Goal: Information Seeking & Learning: Learn about a topic

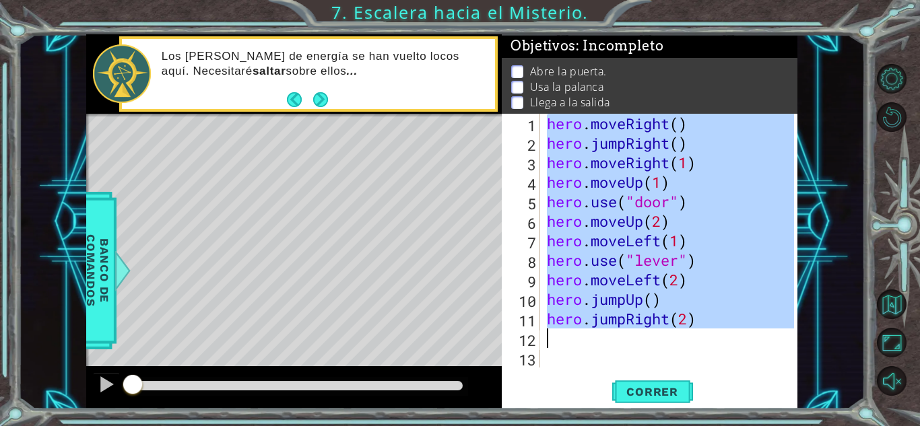
click at [661, 416] on div "1 ההההההההההההההההההההההההההההההההההההההההההההההההההההההההההההההההההההההההההההה…" at bounding box center [460, 213] width 920 height 426
click at [663, 397] on span "Correr" at bounding box center [652, 391] width 79 height 13
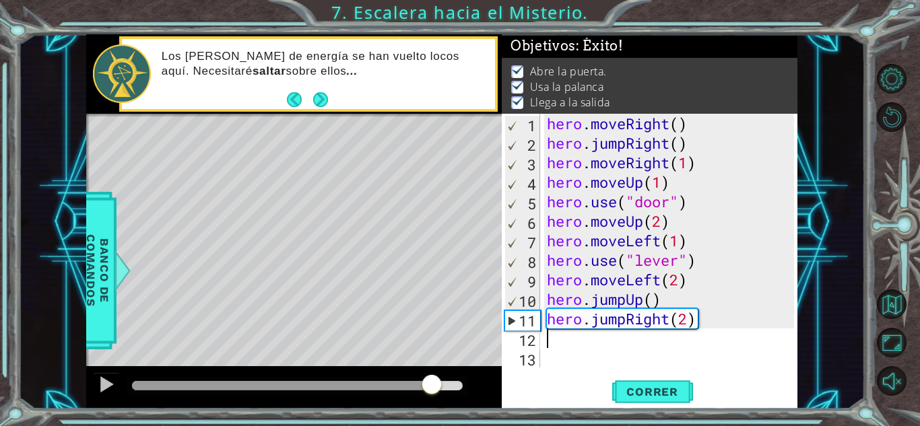
drag, startPoint x: 180, startPoint y: 379, endPoint x: 487, endPoint y: 401, distance: 307.8
click at [487, 401] on div at bounding box center [293, 387] width 415 height 43
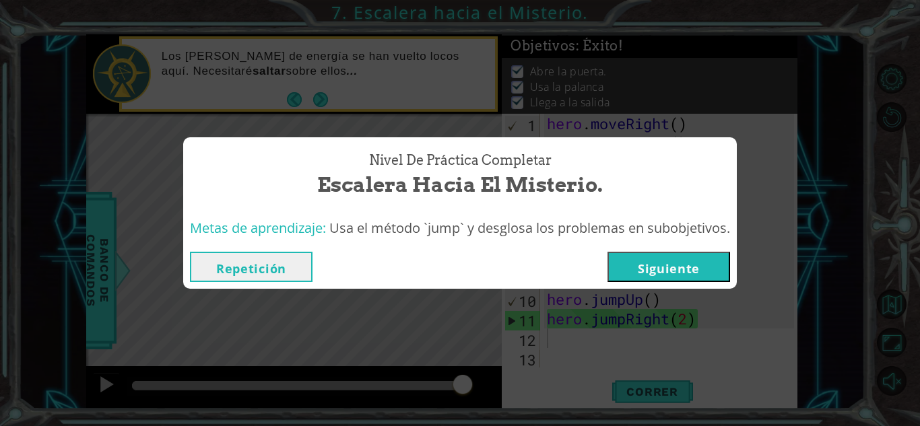
click at [636, 272] on button "Siguiente" at bounding box center [668, 267] width 123 height 30
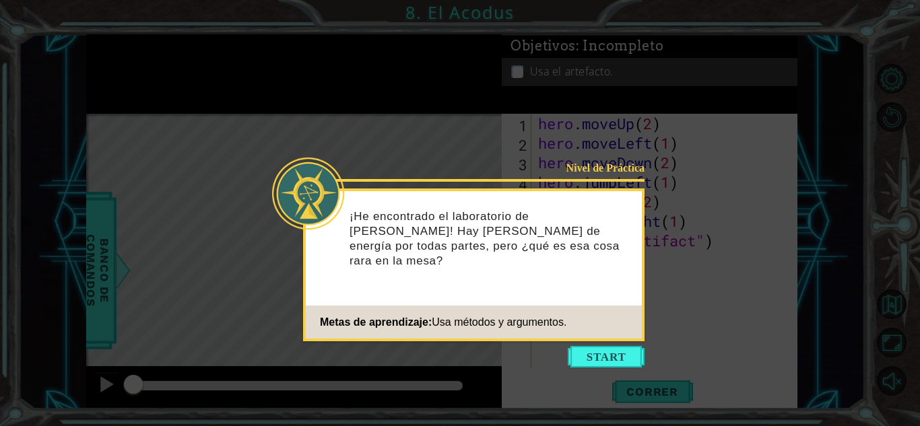
click at [612, 343] on icon at bounding box center [460, 213] width 920 height 426
click at [609, 357] on button "Start" at bounding box center [606, 357] width 77 height 22
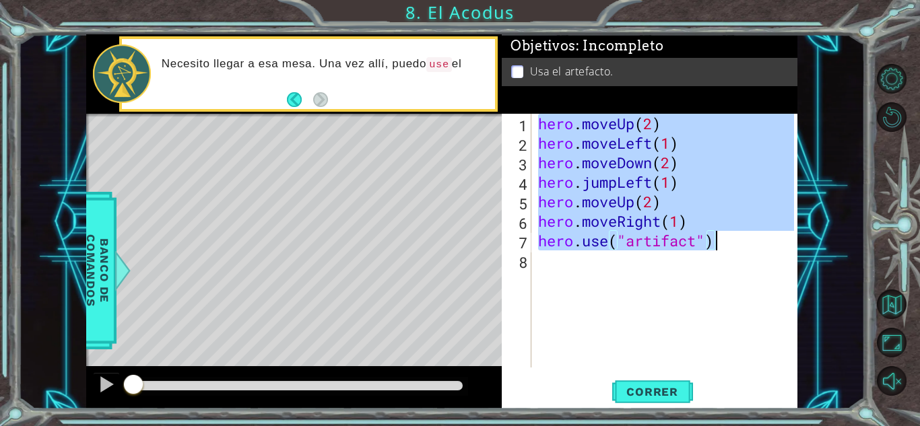
drag, startPoint x: 539, startPoint y: 123, endPoint x: 730, endPoint y: 253, distance: 231.2
click at [730, 253] on div "hero . moveUp ( 2 ) hero . moveLeft ( 1 ) hero . moveDown ( 2 ) hero . jumpLeft…" at bounding box center [667, 260] width 265 height 293
type textarea "hero.use("artifact")"
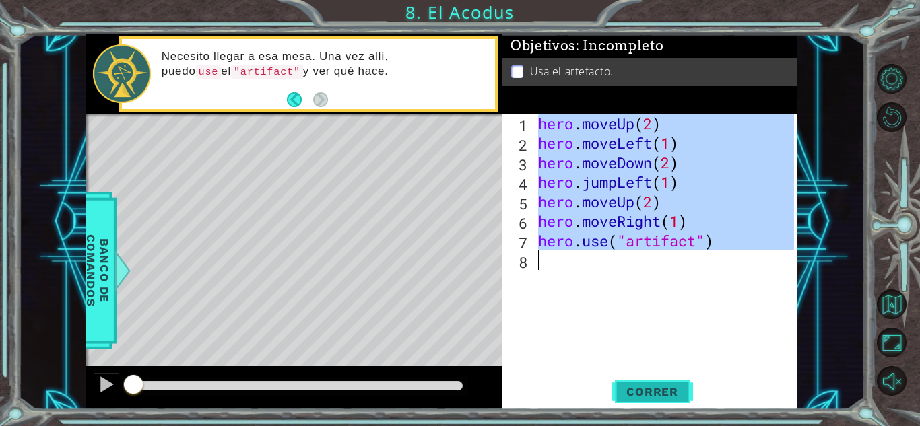
click at [652, 392] on span "Correr" at bounding box center [652, 391] width 79 height 13
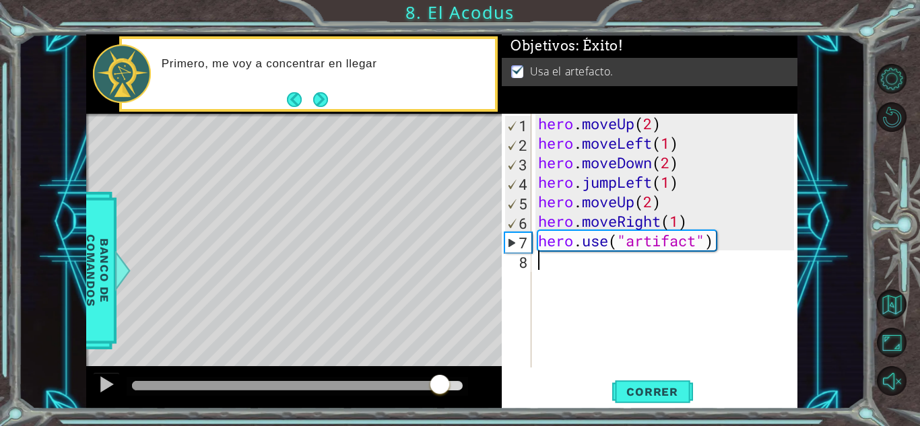
drag, startPoint x: 178, startPoint y: 383, endPoint x: 460, endPoint y: 387, distance: 282.8
click at [452, 387] on div at bounding box center [440, 386] width 24 height 24
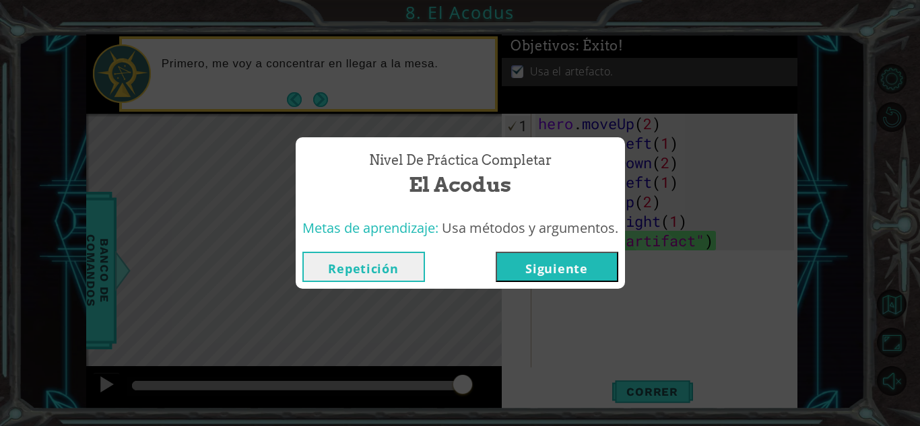
click at [548, 247] on div "Repetición [GEOGRAPHIC_DATA]" at bounding box center [460, 267] width 329 height 44
click at [540, 265] on button "Siguiente" at bounding box center [557, 267] width 123 height 30
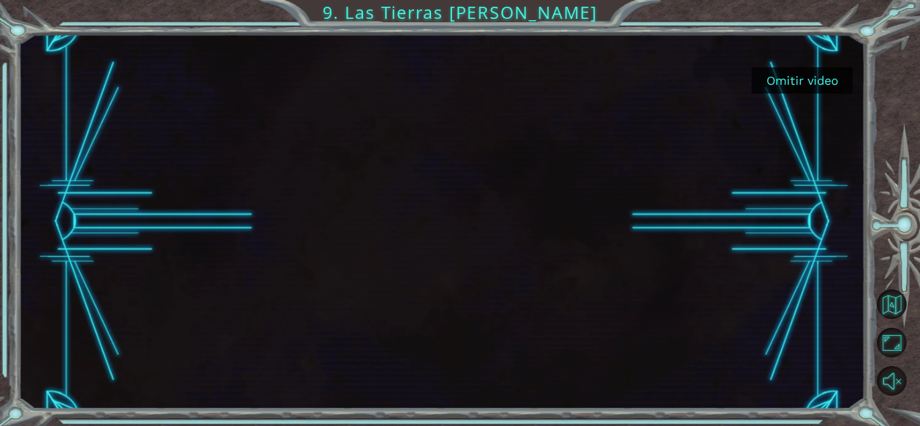
click at [779, 73] on button "Omitir video" at bounding box center [801, 80] width 101 height 26
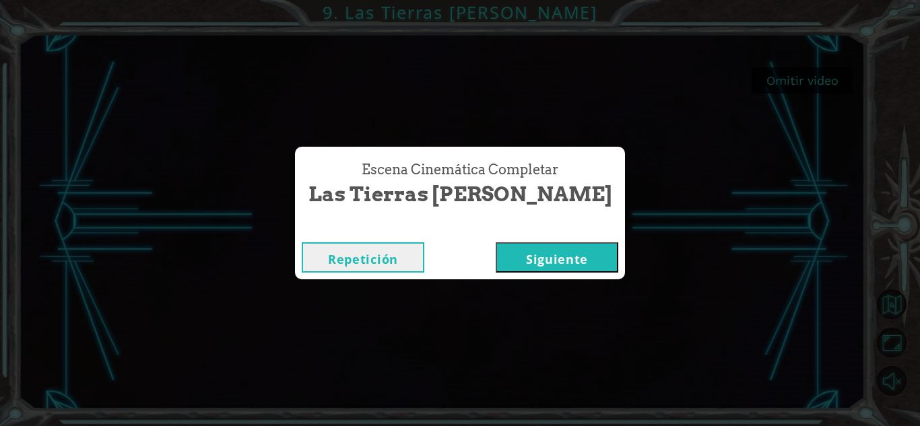
click at [534, 244] on button "Siguiente" at bounding box center [557, 257] width 123 height 30
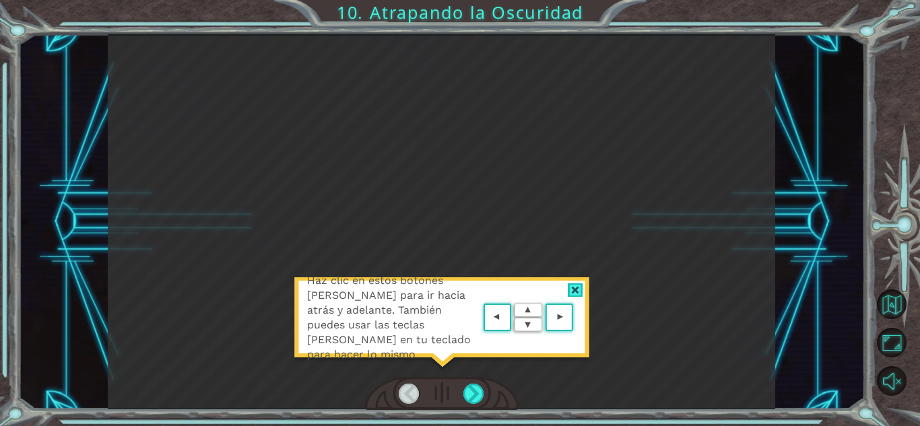
click at [576, 318] on area at bounding box center [576, 318] width 0 height 0
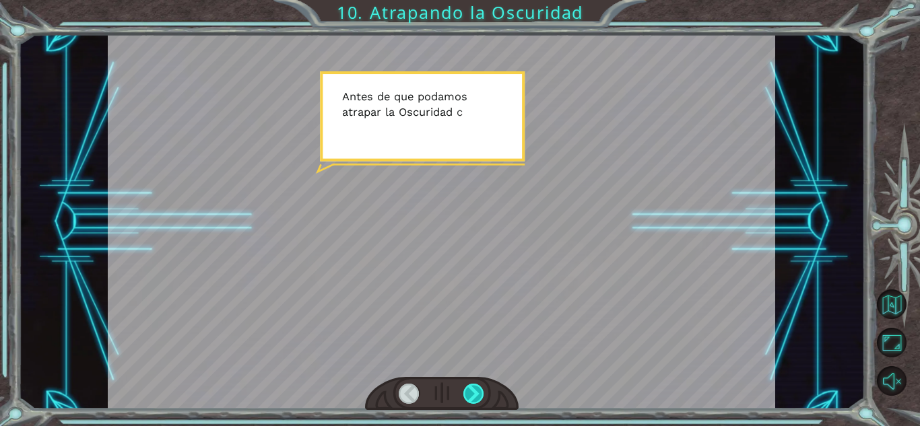
click at [469, 398] on div at bounding box center [473, 394] width 21 height 20
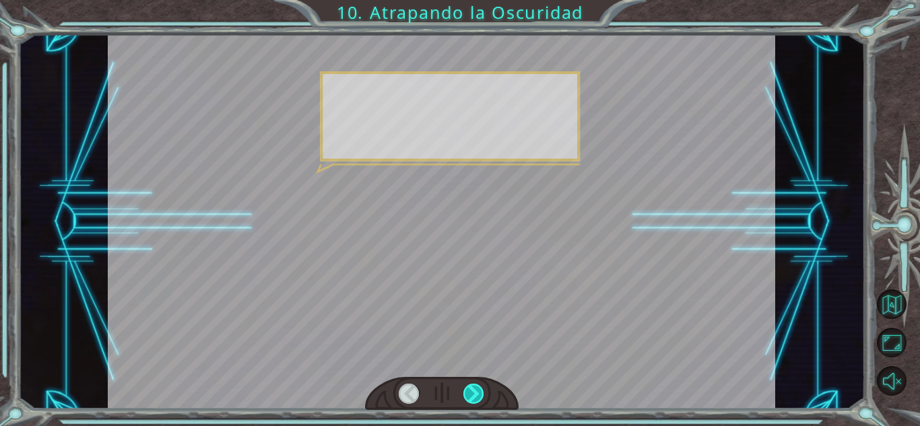
click at [469, 398] on div at bounding box center [473, 394] width 21 height 20
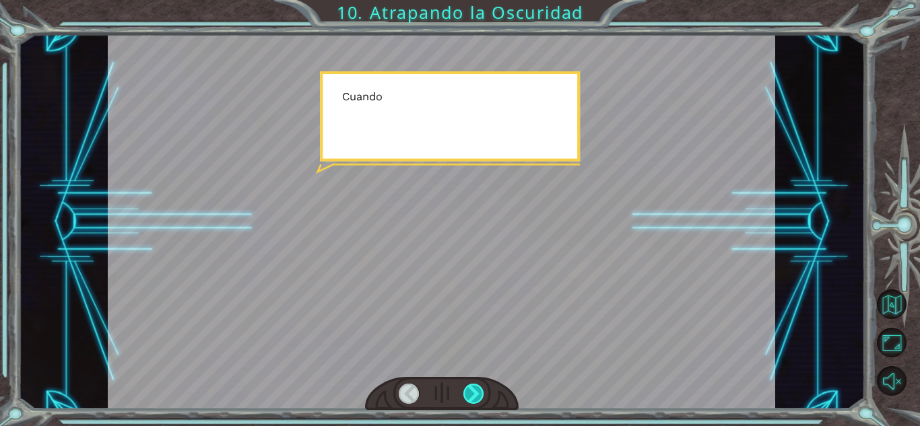
click at [469, 398] on div at bounding box center [473, 394] width 21 height 20
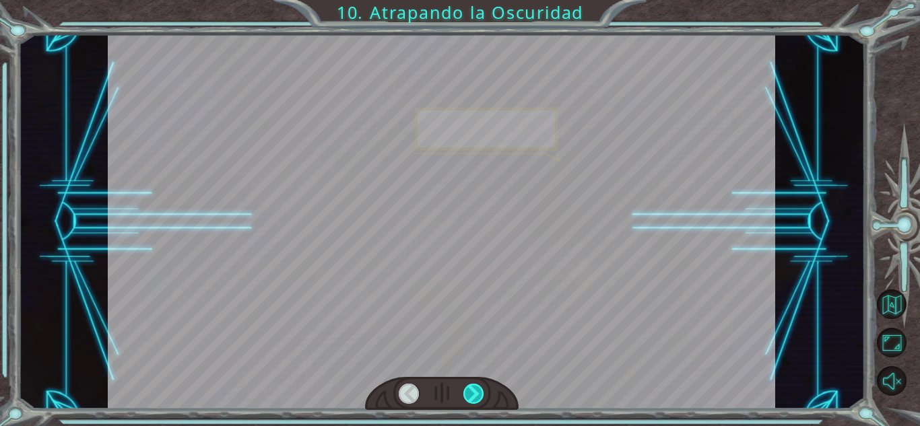
click at [469, 398] on div at bounding box center [473, 394] width 21 height 20
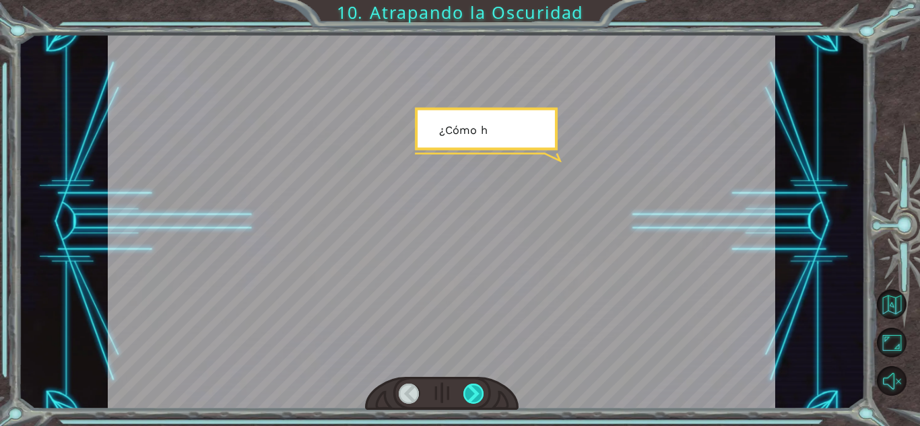
click at [469, 398] on div at bounding box center [473, 394] width 21 height 20
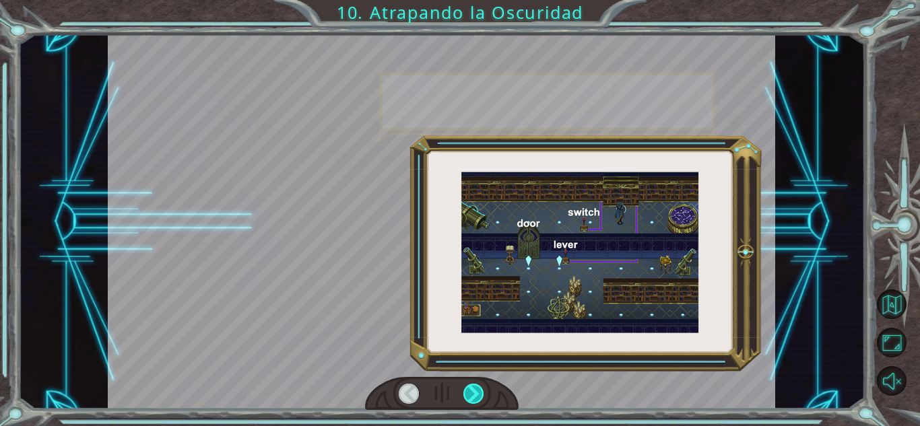
click at [469, 398] on div at bounding box center [473, 394] width 21 height 20
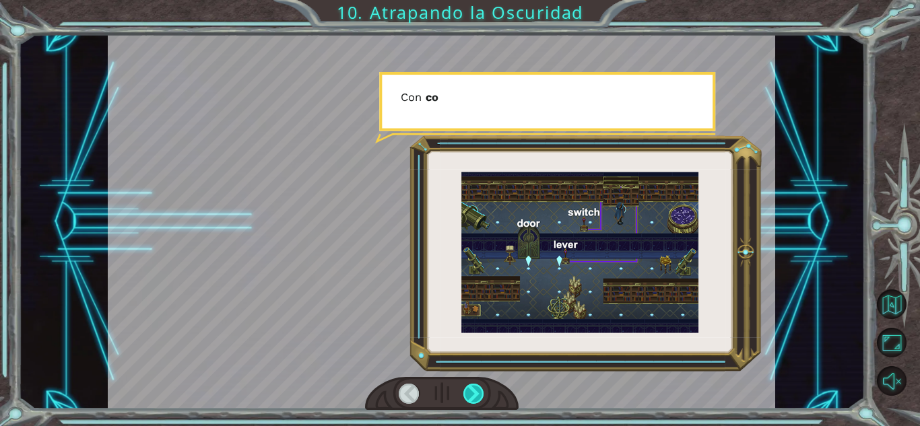
click at [469, 398] on div at bounding box center [473, 394] width 21 height 20
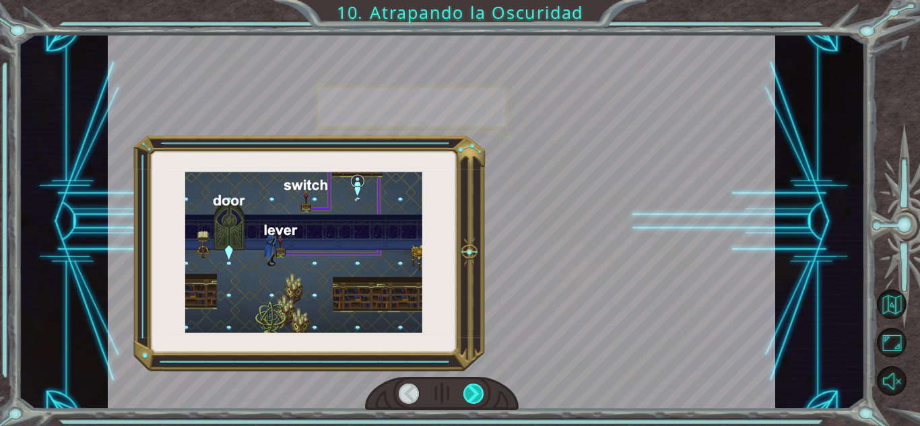
click at [469, 398] on div at bounding box center [473, 394] width 21 height 20
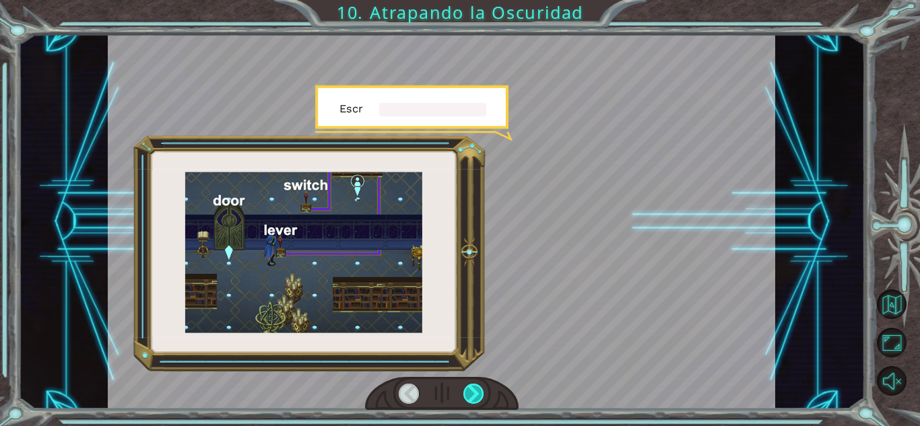
click at [469, 398] on div at bounding box center [473, 394] width 21 height 20
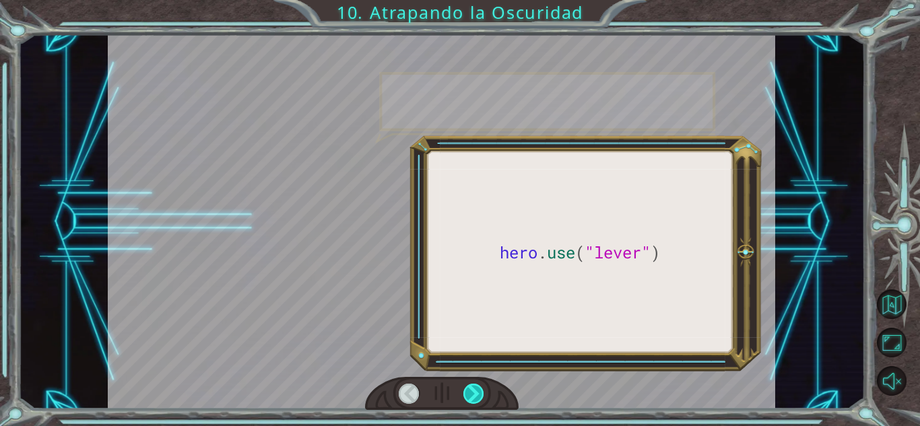
click at [469, 398] on div at bounding box center [473, 394] width 21 height 20
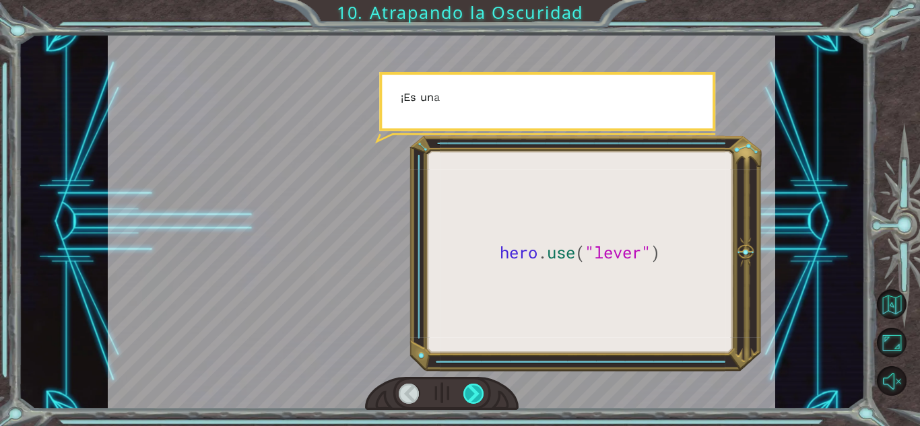
click at [469, 398] on div at bounding box center [473, 394] width 21 height 20
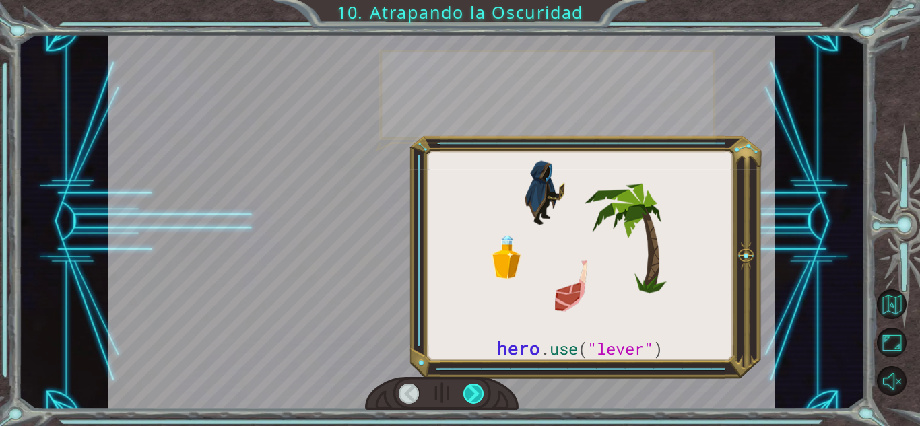
click at [469, 398] on div at bounding box center [473, 394] width 21 height 20
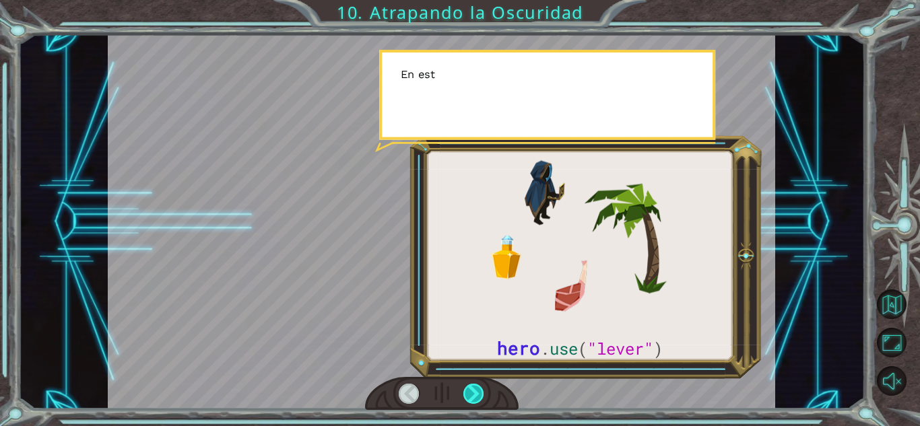
click at [469, 398] on div at bounding box center [473, 394] width 21 height 20
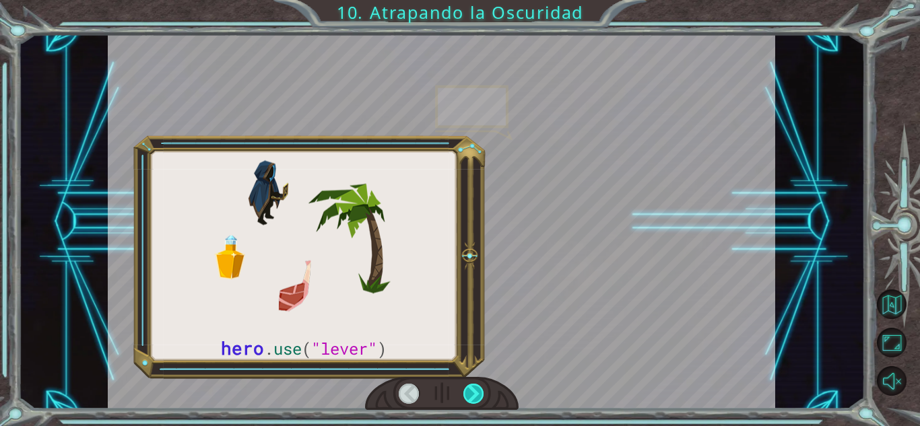
click at [469, 398] on div at bounding box center [473, 394] width 21 height 20
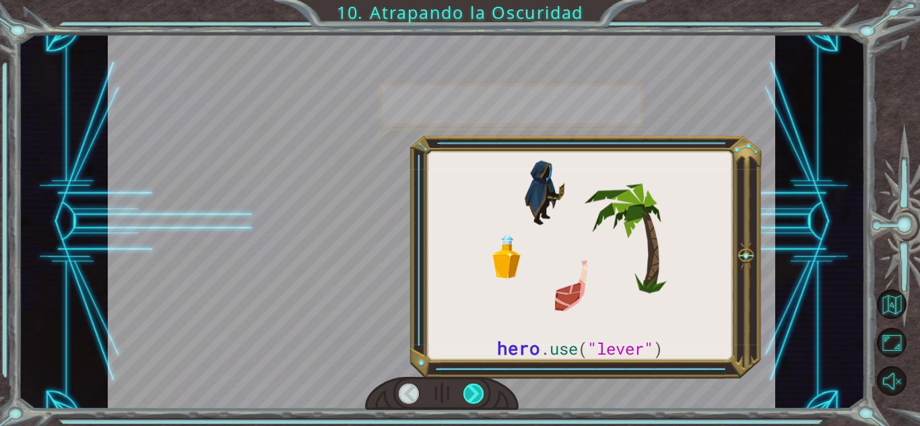
click at [469, 398] on div at bounding box center [473, 394] width 21 height 20
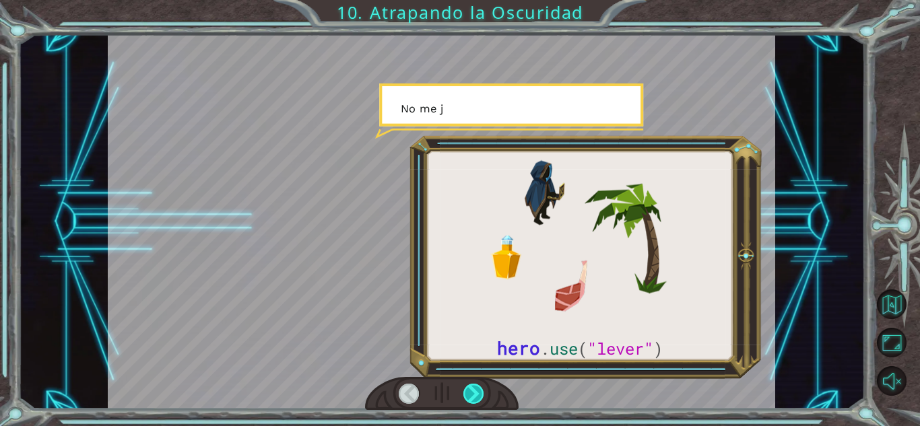
click at [469, 398] on div at bounding box center [473, 394] width 21 height 20
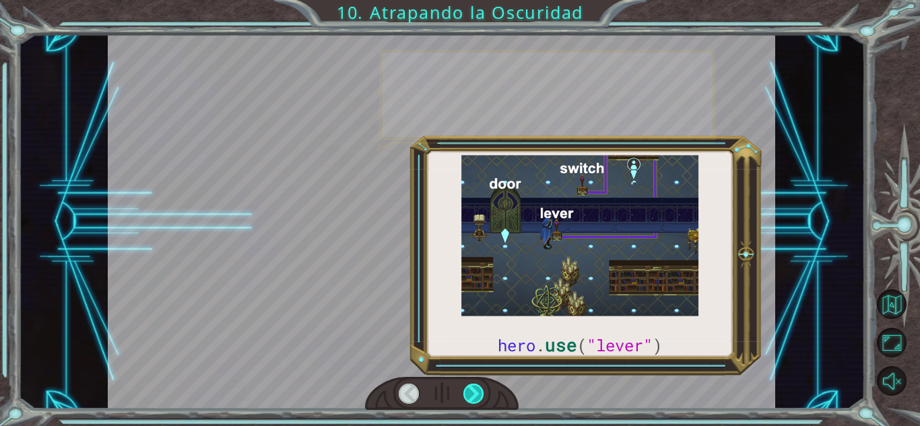
click at [469, 398] on div at bounding box center [473, 394] width 21 height 20
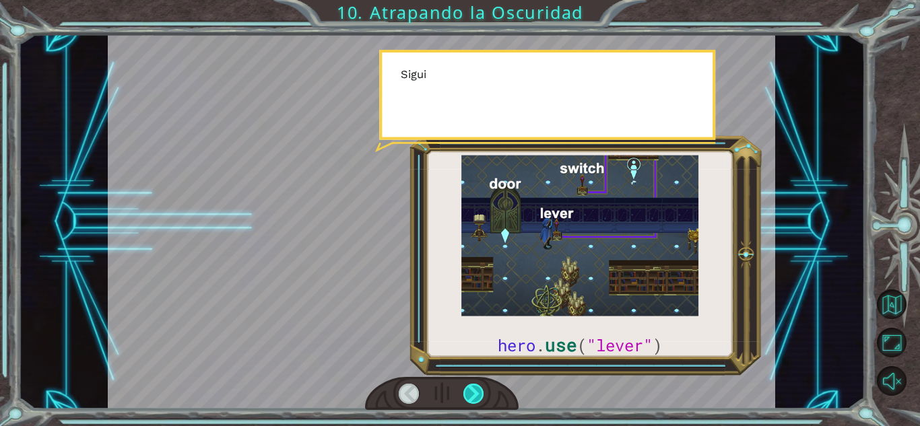
click at [469, 398] on div at bounding box center [473, 394] width 21 height 20
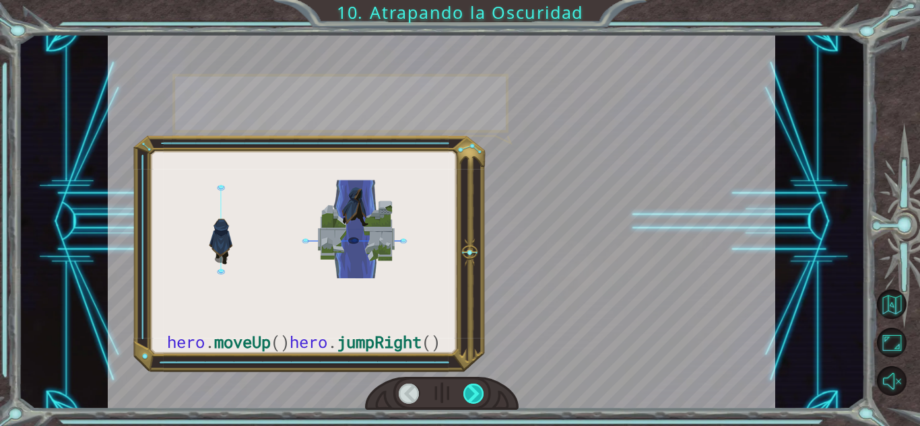
click at [469, 398] on div at bounding box center [473, 394] width 21 height 20
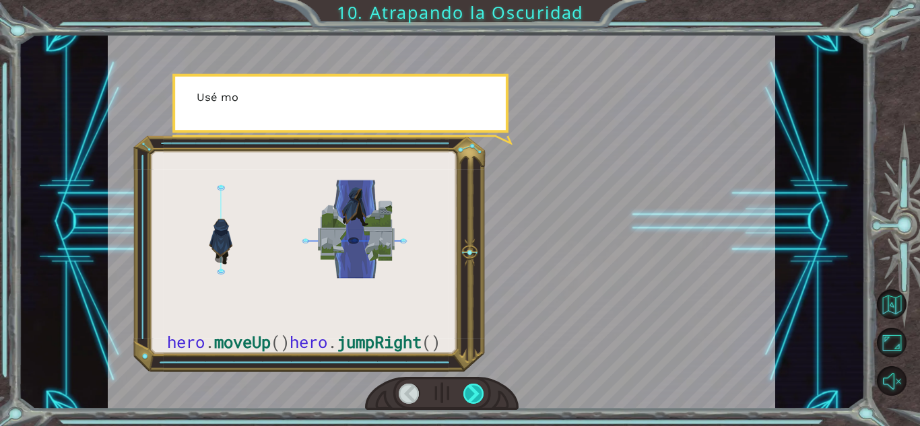
click at [469, 398] on div at bounding box center [473, 394] width 21 height 20
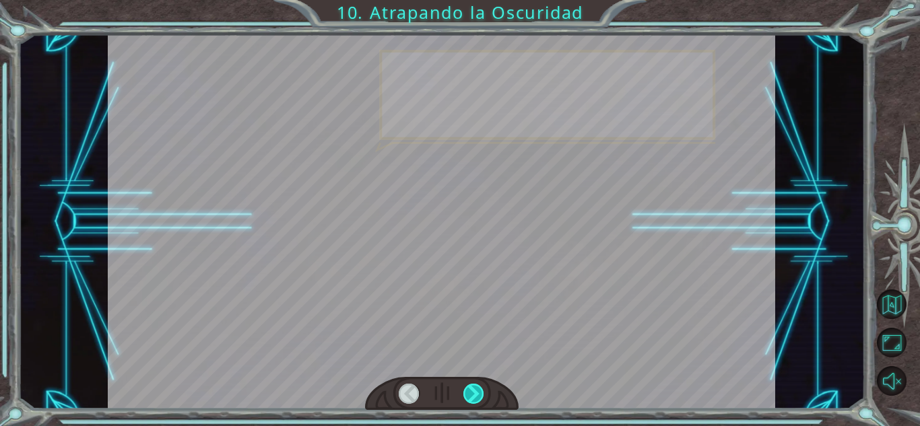
click at [469, 398] on div at bounding box center [473, 394] width 21 height 20
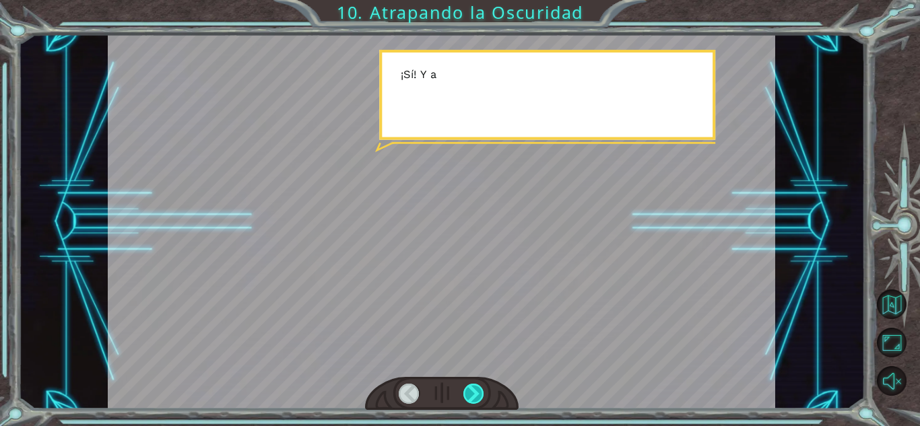
click at [469, 398] on div at bounding box center [473, 394] width 21 height 20
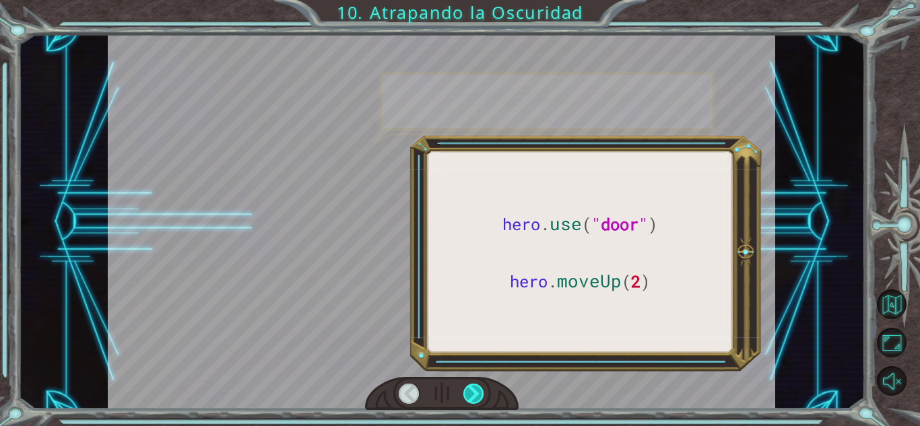
click at [469, 398] on div at bounding box center [473, 394] width 21 height 20
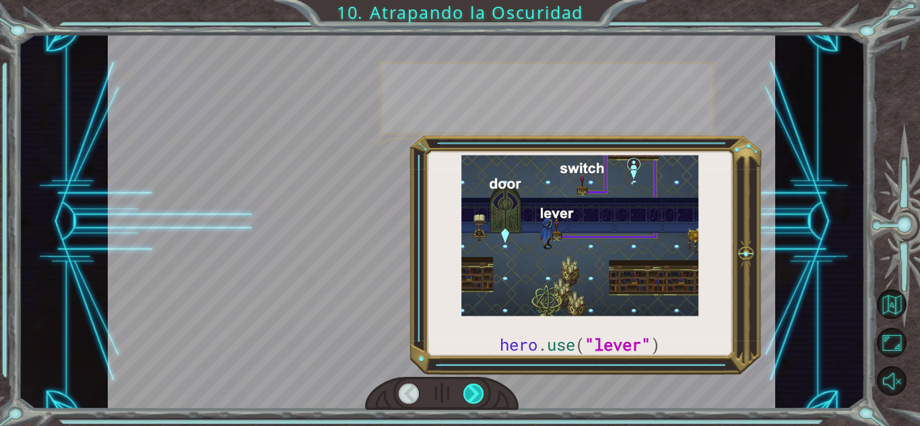
click at [469, 398] on div at bounding box center [473, 394] width 21 height 20
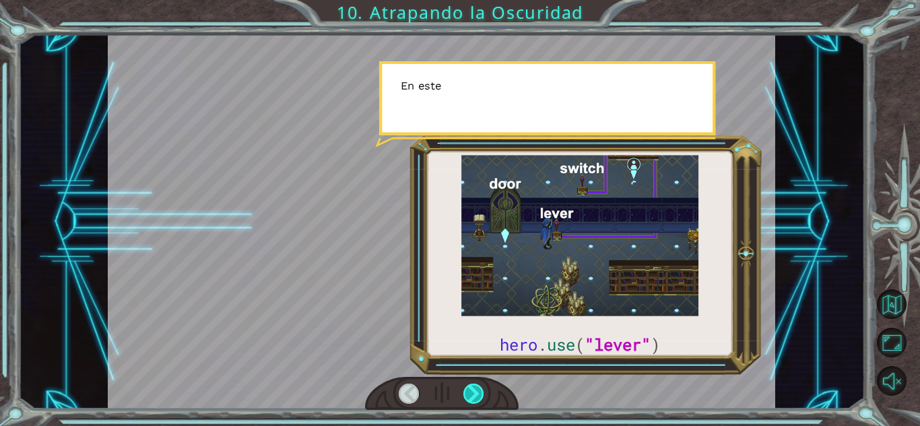
click at [469, 398] on div at bounding box center [473, 394] width 21 height 20
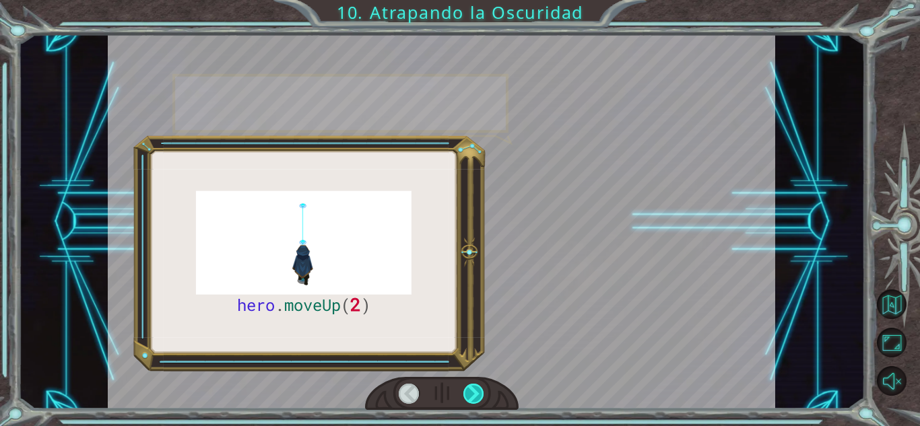
click at [469, 398] on div at bounding box center [473, 394] width 21 height 20
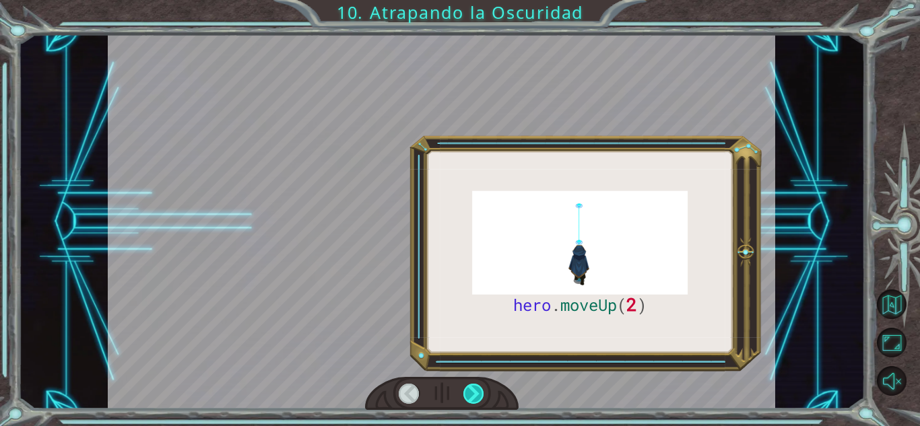
click at [469, 398] on div at bounding box center [473, 394] width 21 height 20
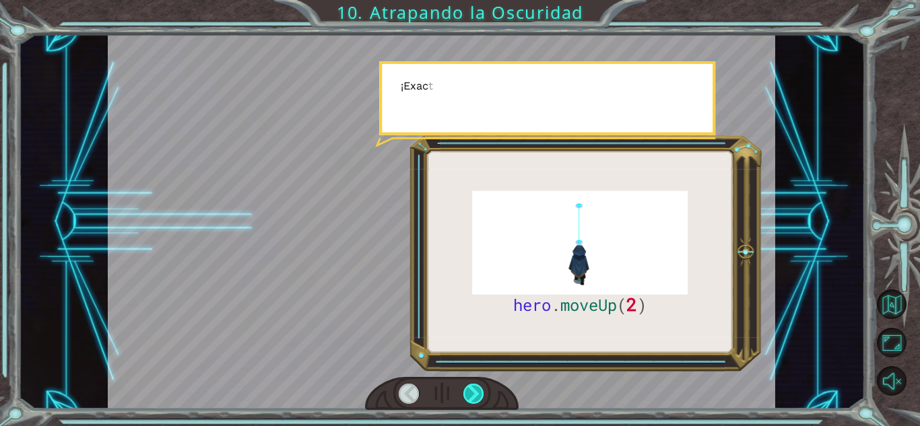
click at [469, 398] on div at bounding box center [473, 394] width 21 height 20
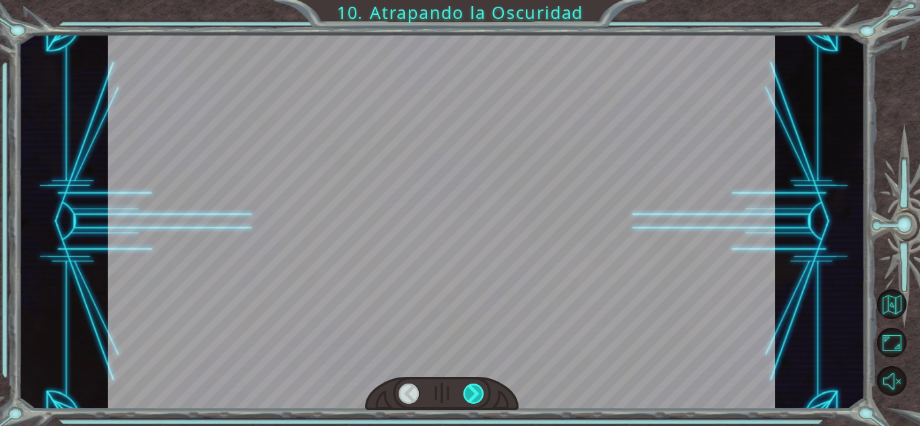
click at [469, 398] on div at bounding box center [473, 394] width 21 height 20
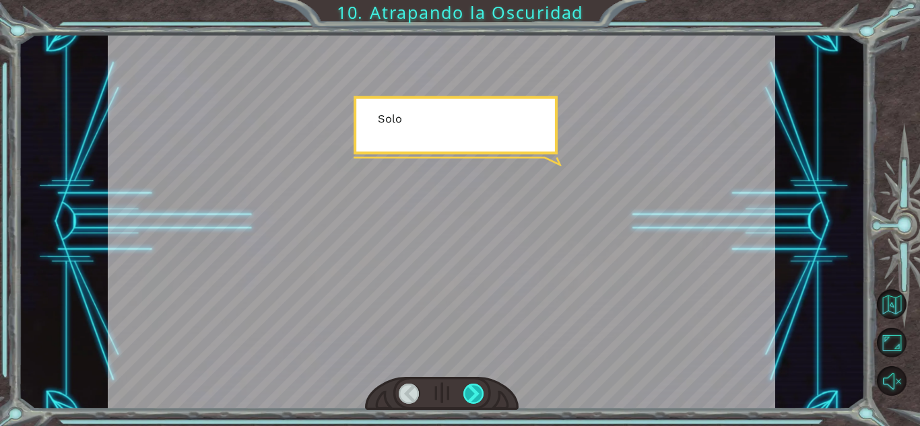
click at [469, 398] on div at bounding box center [473, 394] width 21 height 20
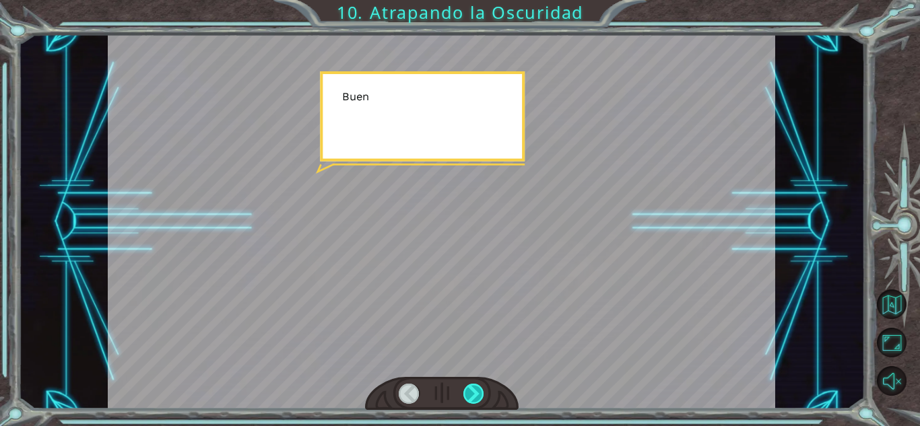
click at [469, 398] on div at bounding box center [473, 394] width 21 height 20
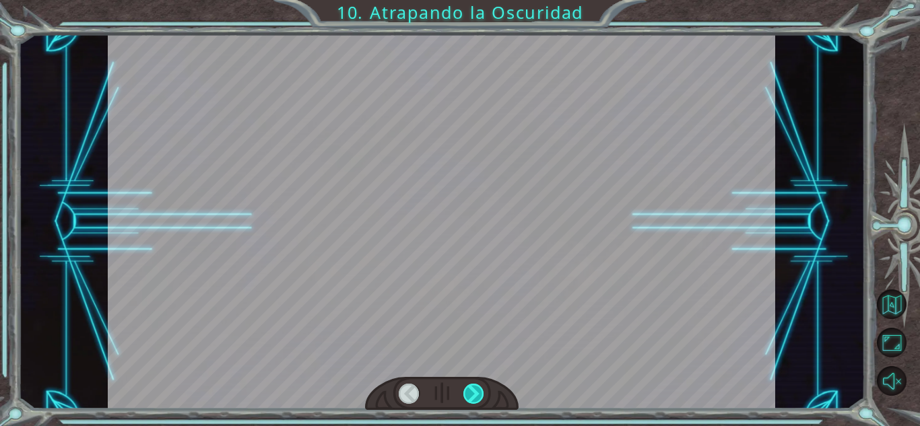
click at [469, 398] on div at bounding box center [473, 394] width 21 height 20
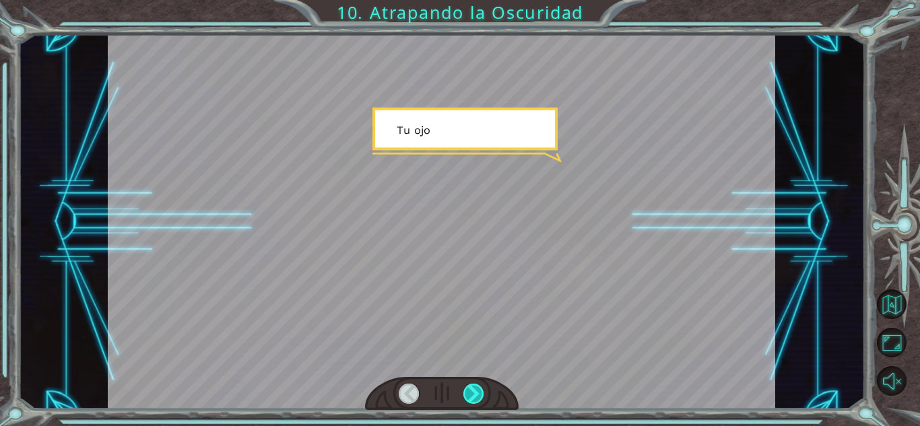
click at [469, 398] on div at bounding box center [473, 394] width 21 height 20
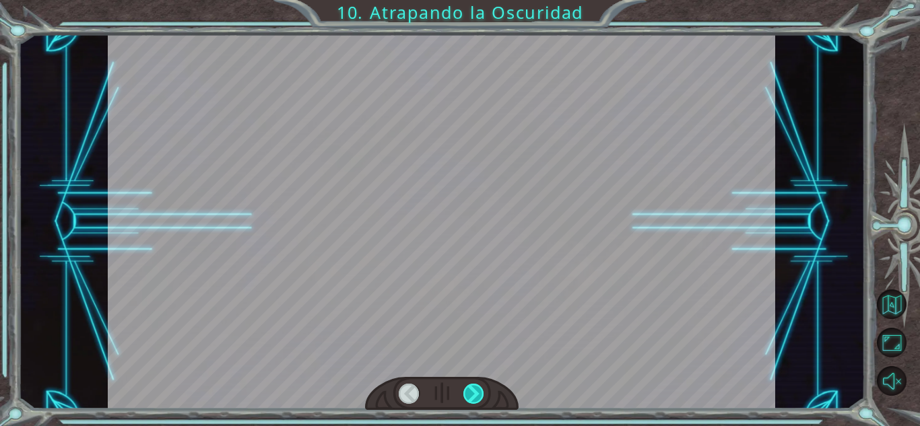
click at [469, 398] on div at bounding box center [473, 394] width 21 height 20
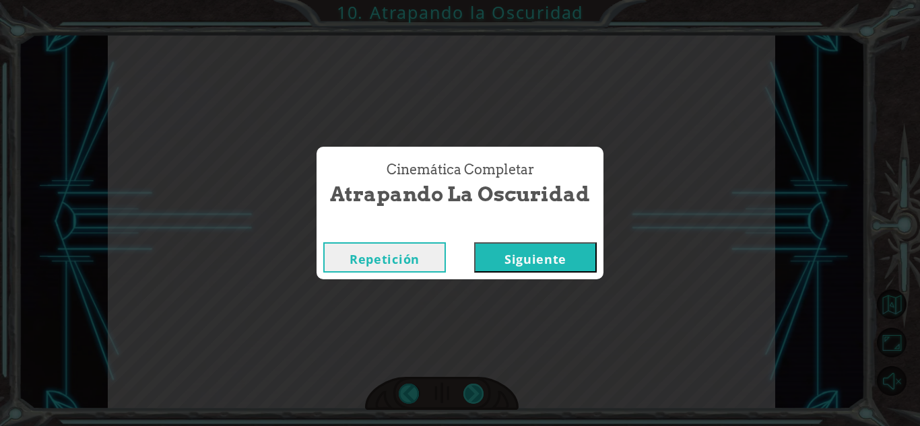
click at [469, 398] on div "Cinemática Completar Atrapando la Oscuridad Repetición [GEOGRAPHIC_DATA]" at bounding box center [460, 213] width 920 height 426
click at [494, 255] on button "Siguiente" at bounding box center [535, 257] width 123 height 30
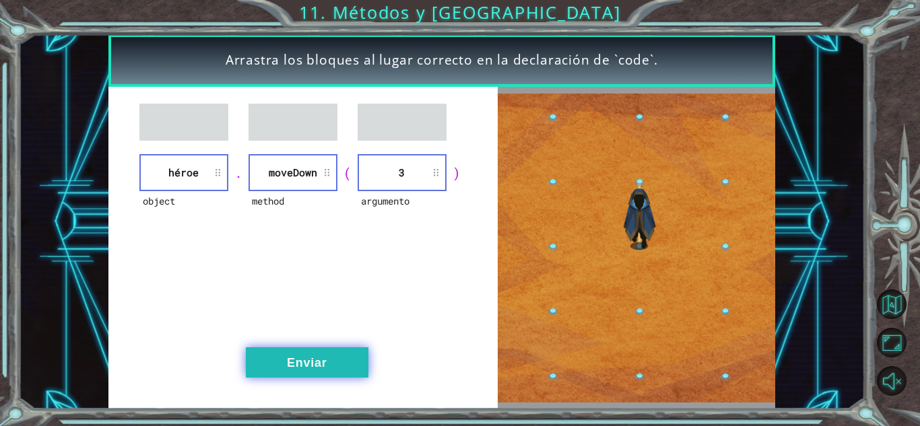
click at [320, 349] on button "Enviar" at bounding box center [307, 362] width 123 height 30
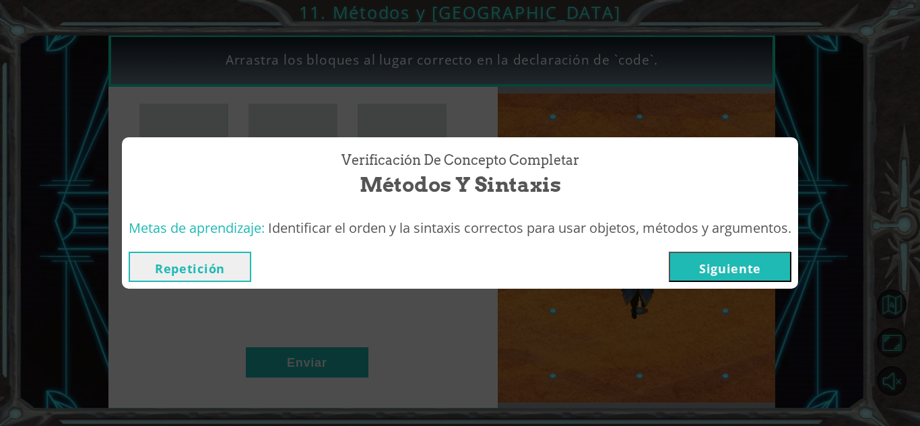
click at [757, 263] on button "Siguiente" at bounding box center [730, 267] width 123 height 30
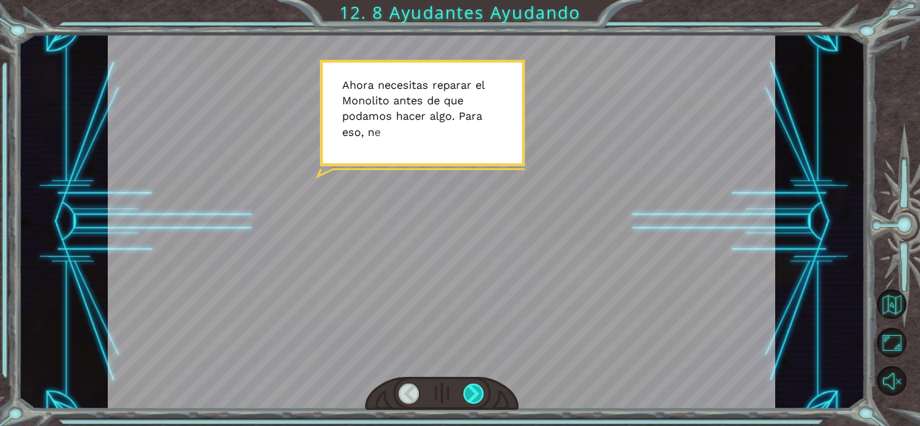
click at [473, 398] on div at bounding box center [473, 394] width 21 height 20
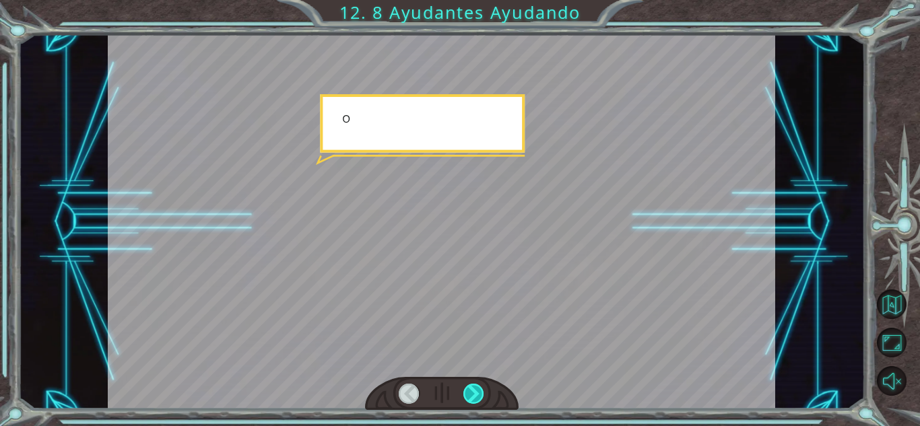
click at [473, 398] on div at bounding box center [473, 394] width 21 height 20
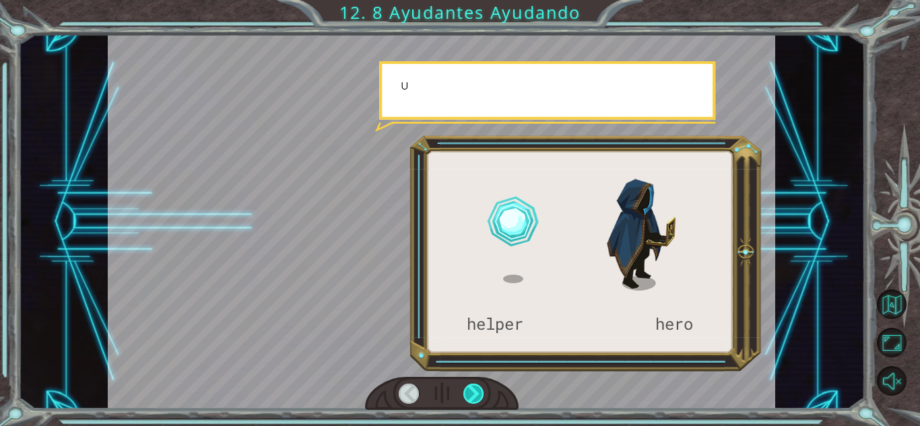
click at [473, 398] on div at bounding box center [473, 394] width 21 height 20
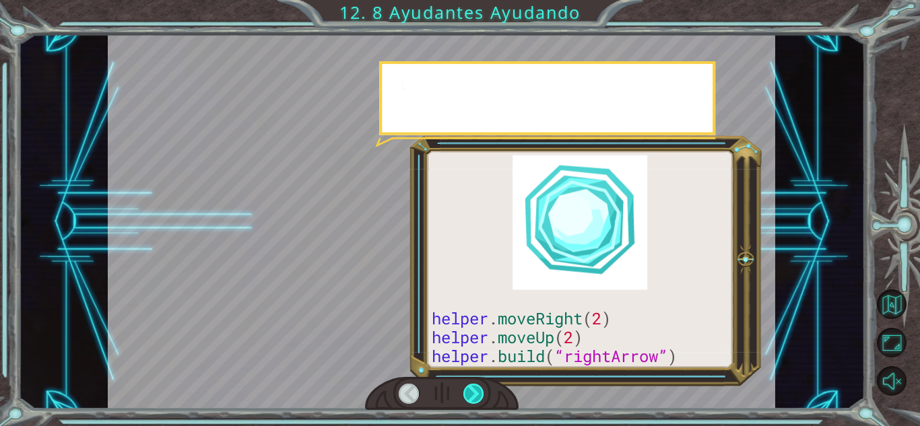
click at [473, 398] on div at bounding box center [473, 394] width 21 height 20
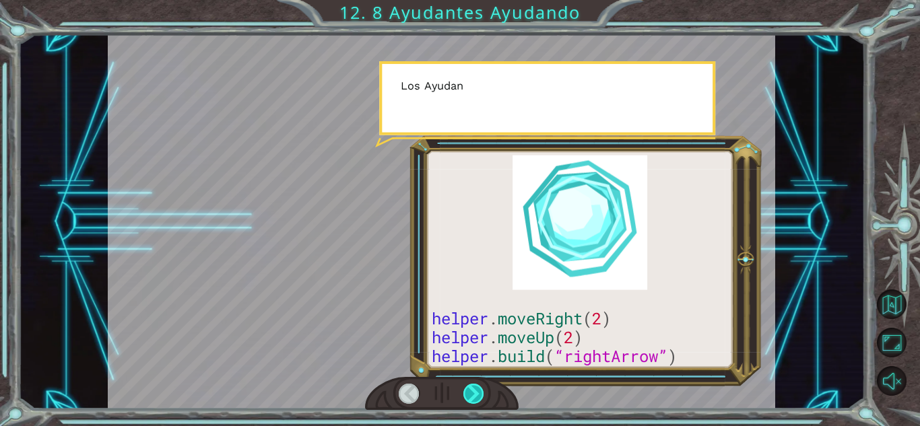
click at [473, 398] on div at bounding box center [473, 394] width 21 height 20
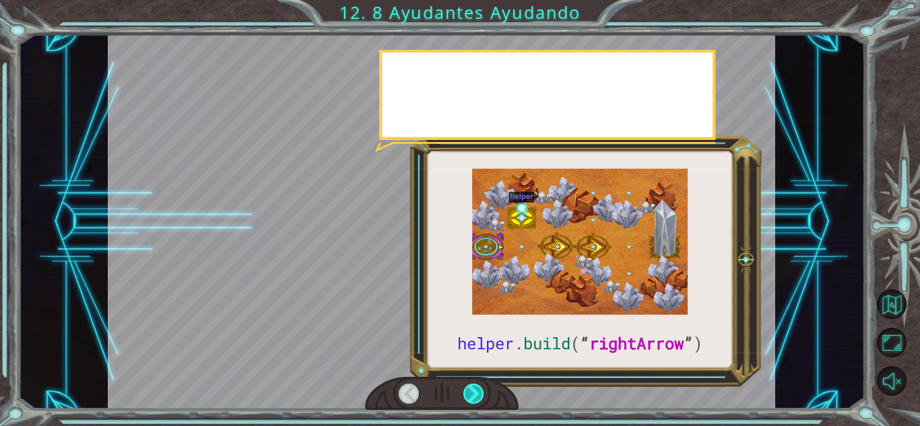
click at [473, 398] on div at bounding box center [473, 394] width 21 height 20
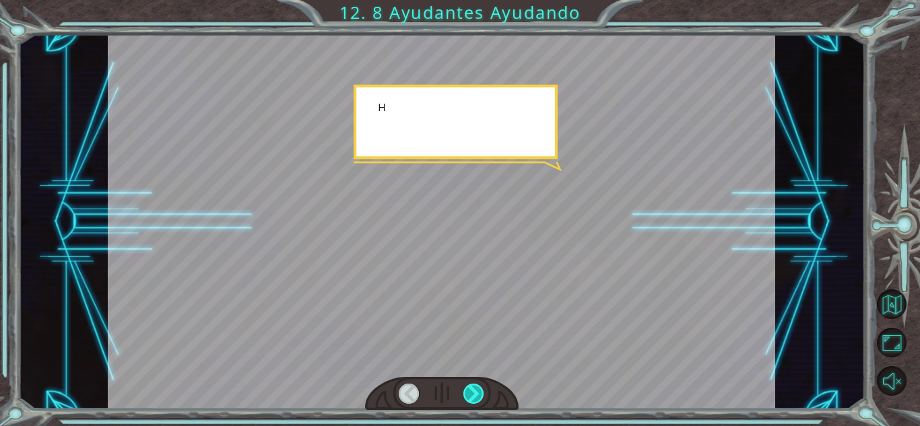
click at [473, 398] on div at bounding box center [473, 394] width 21 height 20
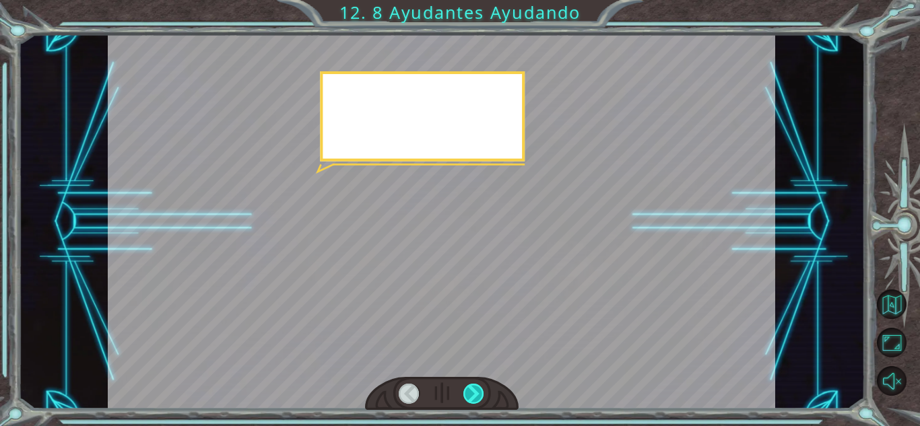
click at [473, 398] on div at bounding box center [473, 394] width 21 height 20
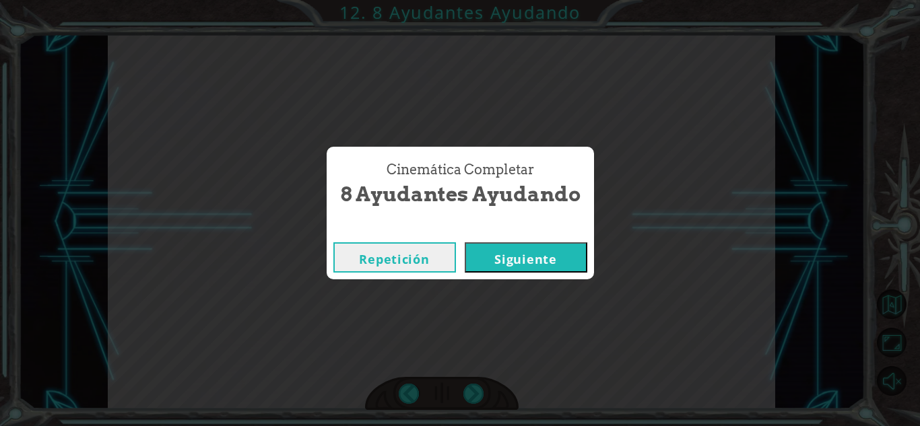
click at [497, 260] on button "Siguiente" at bounding box center [526, 257] width 123 height 30
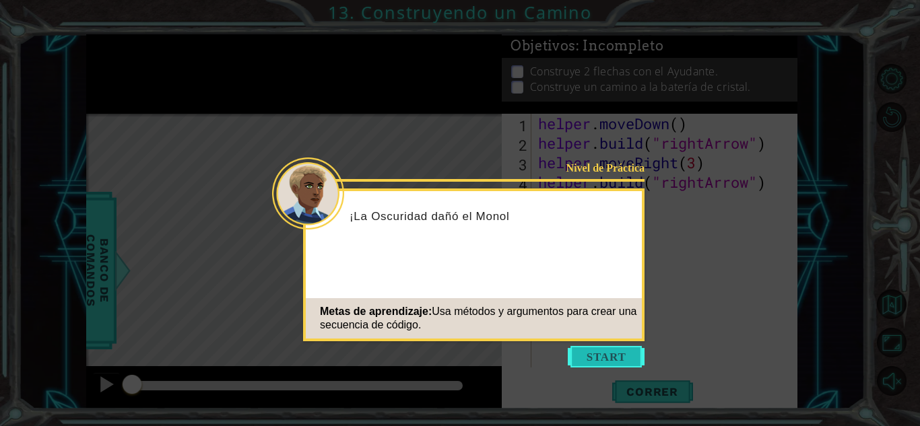
click at [584, 355] on button "Start" at bounding box center [606, 357] width 77 height 22
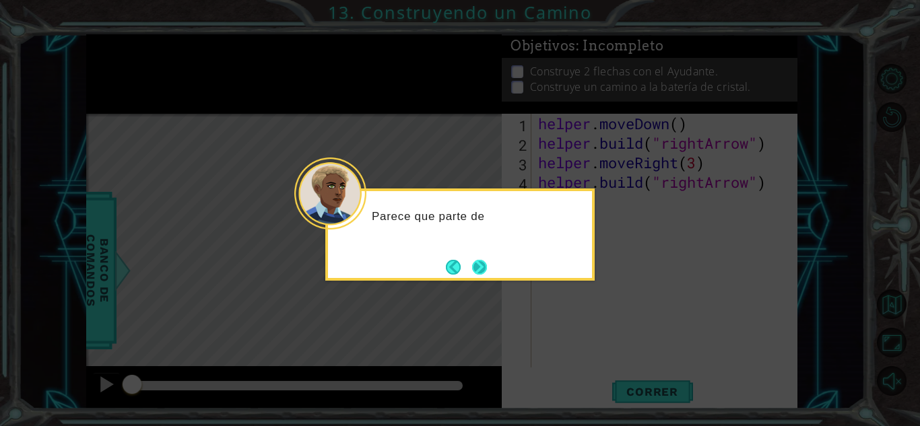
click at [480, 269] on button "Next" at bounding box center [479, 266] width 15 height 15
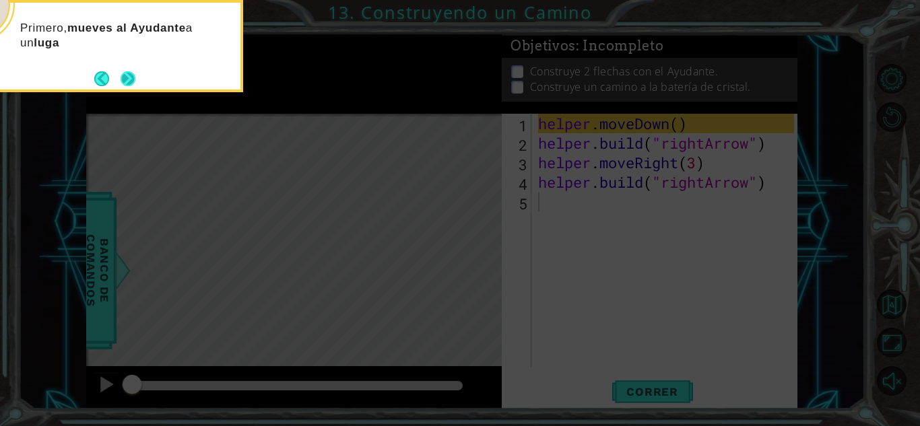
click at [125, 71] on button "Next" at bounding box center [128, 79] width 16 height 16
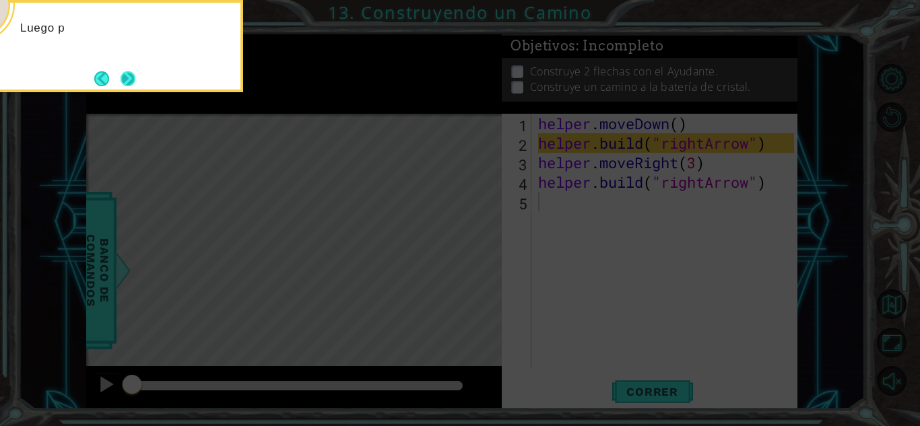
click at [126, 77] on button "Next" at bounding box center [128, 78] width 15 height 15
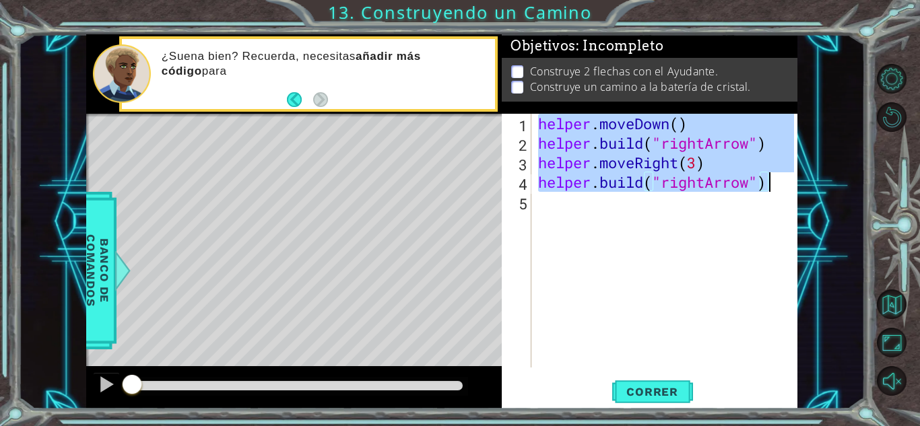
drag, startPoint x: 539, startPoint y: 124, endPoint x: 774, endPoint y: 186, distance: 243.2
click at [774, 186] on div "helper . moveDown ( ) helper . build ( "rightArrow" ) helper . moveRight ( 3 ) …" at bounding box center [667, 260] width 265 height 293
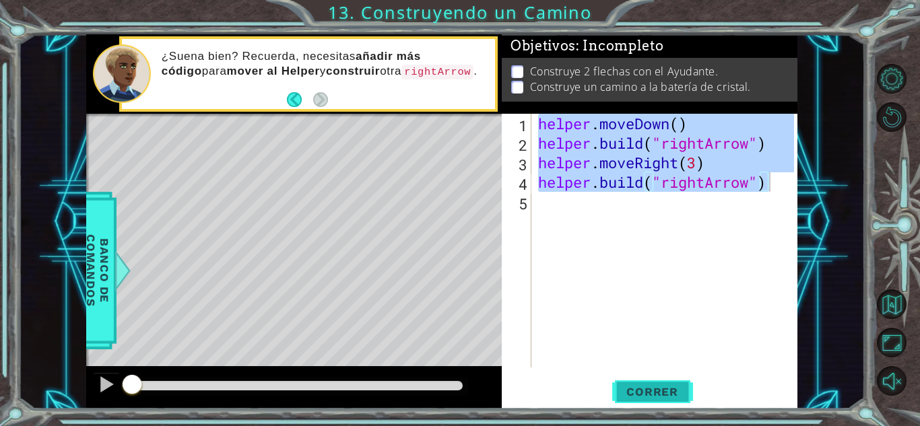
click at [636, 394] on span "Correr" at bounding box center [652, 391] width 79 height 13
type textarea "[DOMAIN_NAME]("rightArrow")"
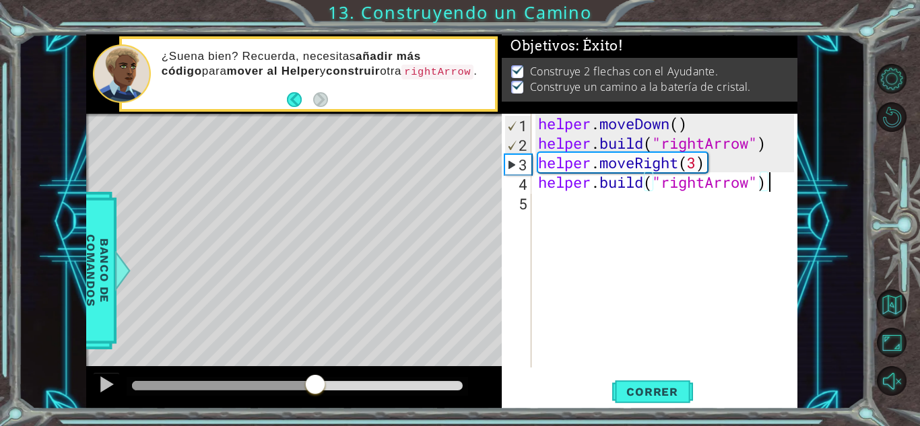
drag, startPoint x: 166, startPoint y: 381, endPoint x: 491, endPoint y: 390, distance: 325.3
click at [491, 390] on div at bounding box center [293, 387] width 415 height 43
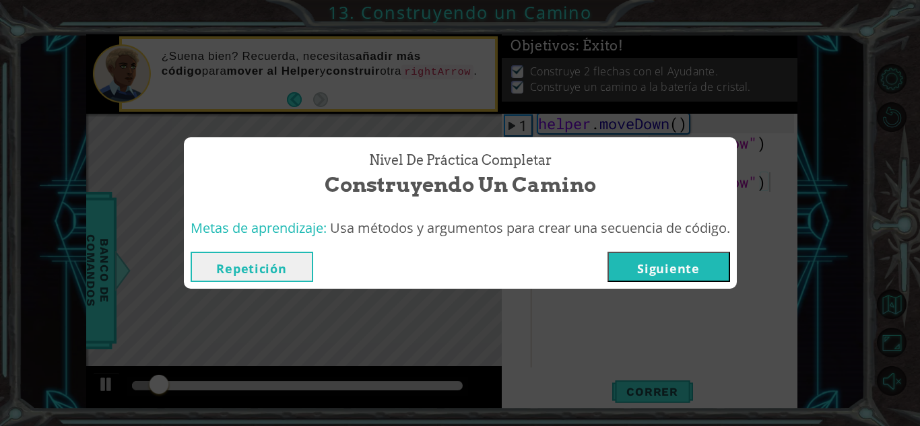
click at [630, 271] on button "Siguiente" at bounding box center [668, 267] width 123 height 30
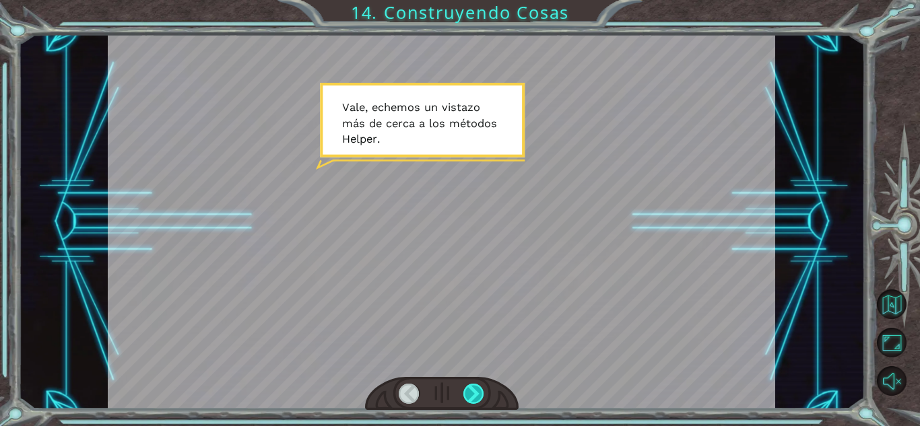
click at [476, 387] on div at bounding box center [473, 394] width 21 height 20
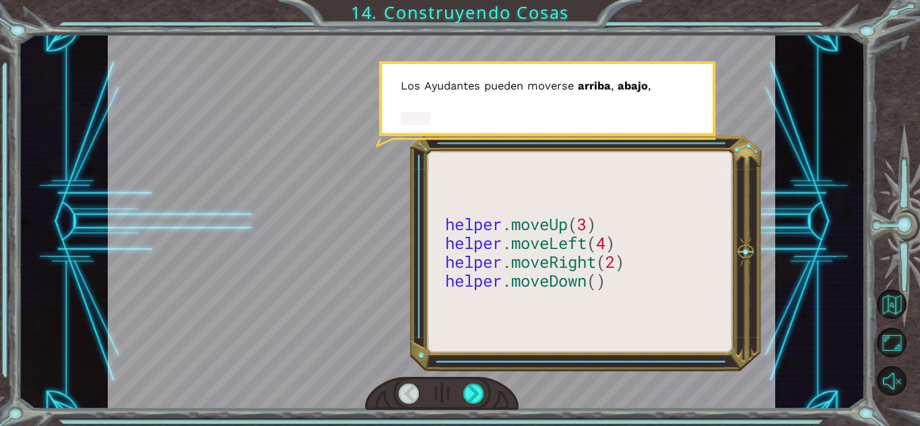
click at [475, 380] on div at bounding box center [441, 394] width 153 height 34
click at [475, 387] on div at bounding box center [473, 394] width 21 height 20
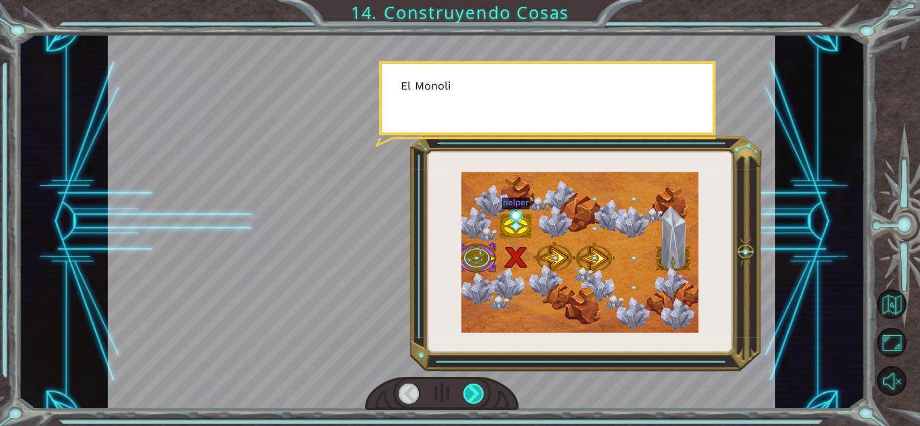
click at [475, 387] on div at bounding box center [473, 394] width 21 height 20
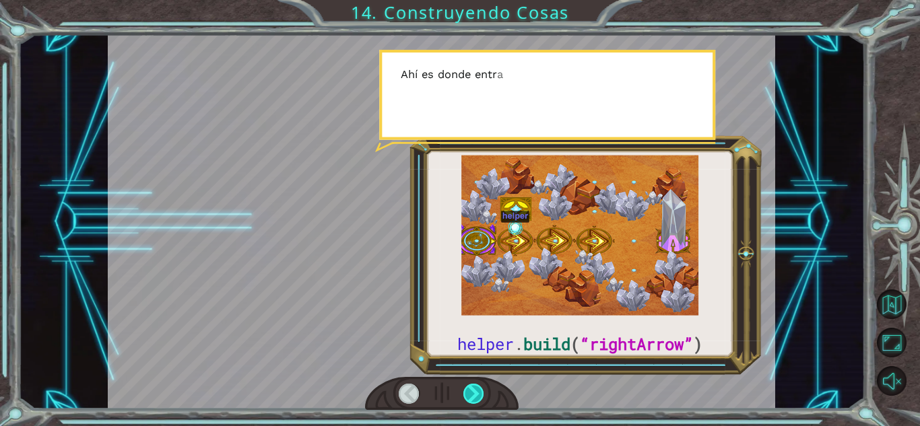
click at [475, 387] on div at bounding box center [473, 394] width 21 height 20
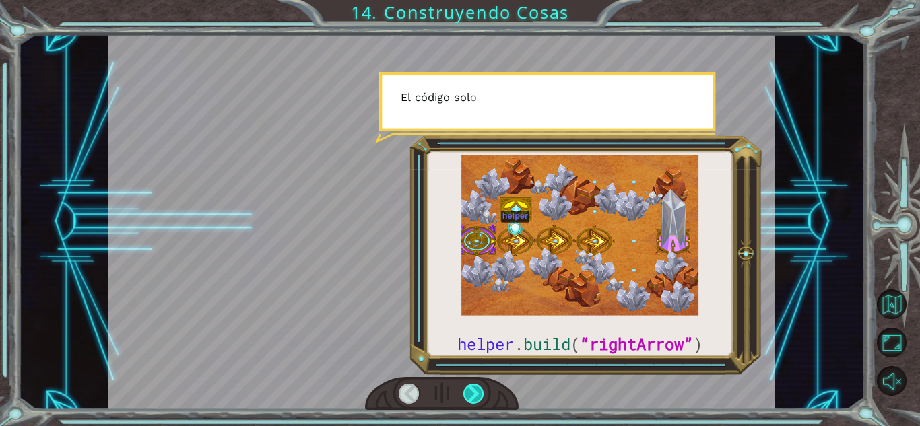
click at [475, 387] on div at bounding box center [473, 394] width 21 height 20
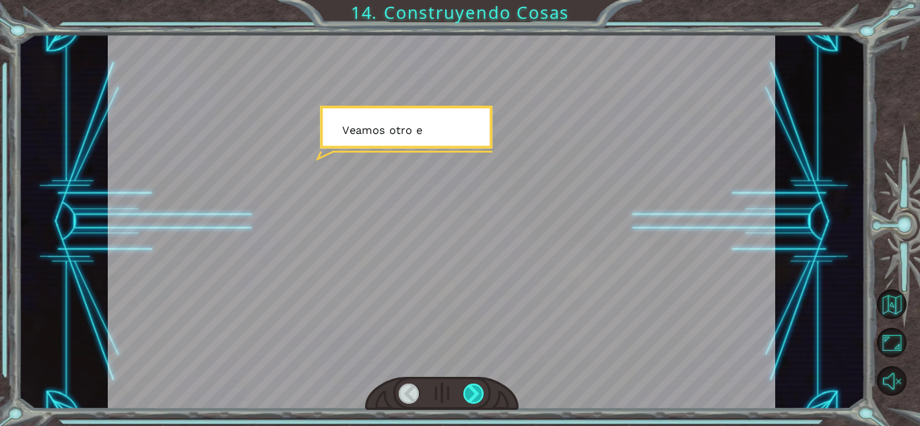
click at [475, 387] on div at bounding box center [473, 394] width 21 height 20
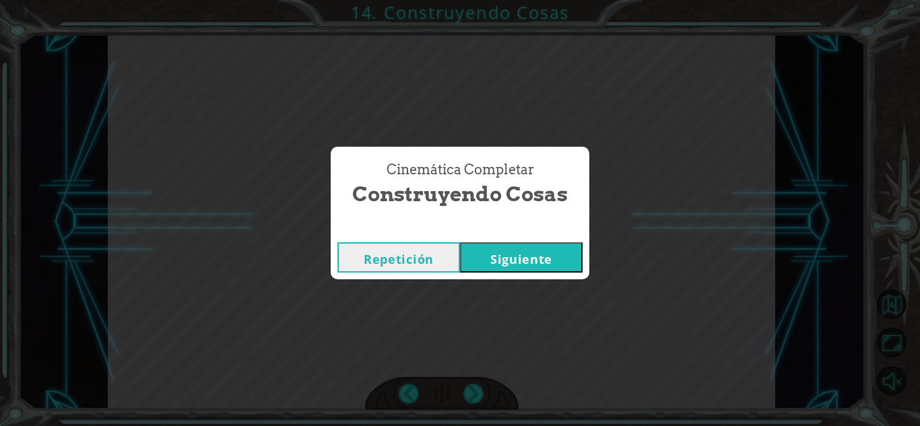
click at [512, 263] on button "Siguiente" at bounding box center [521, 257] width 123 height 30
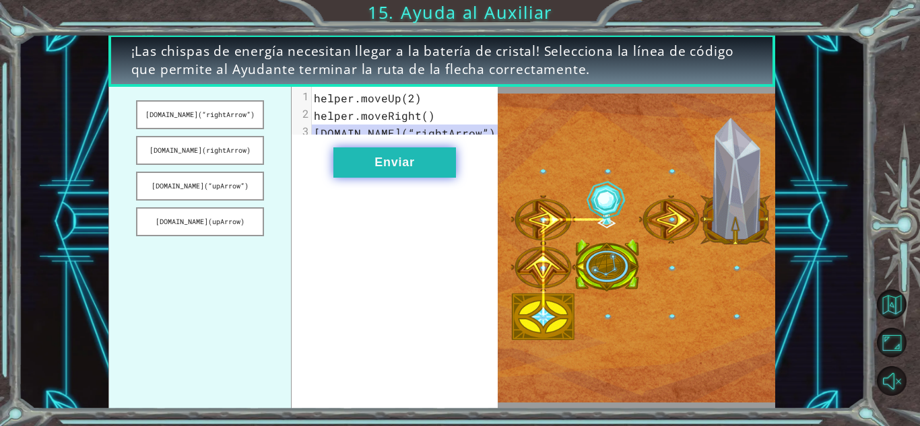
click at [381, 178] on button "Enviar" at bounding box center [394, 162] width 123 height 30
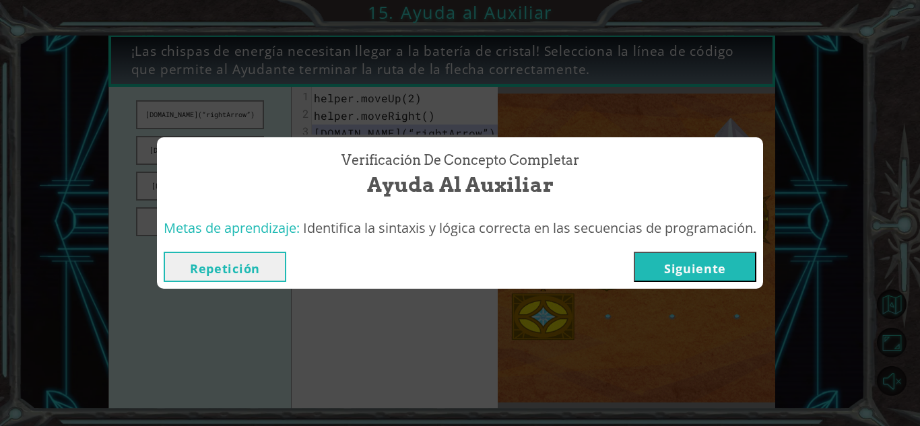
click at [678, 268] on button "Siguiente" at bounding box center [695, 267] width 123 height 30
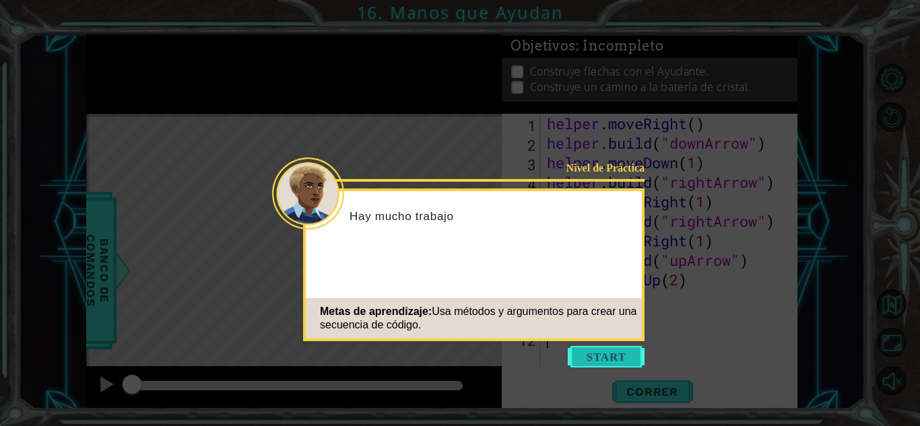
click at [611, 347] on button "Start" at bounding box center [606, 357] width 77 height 22
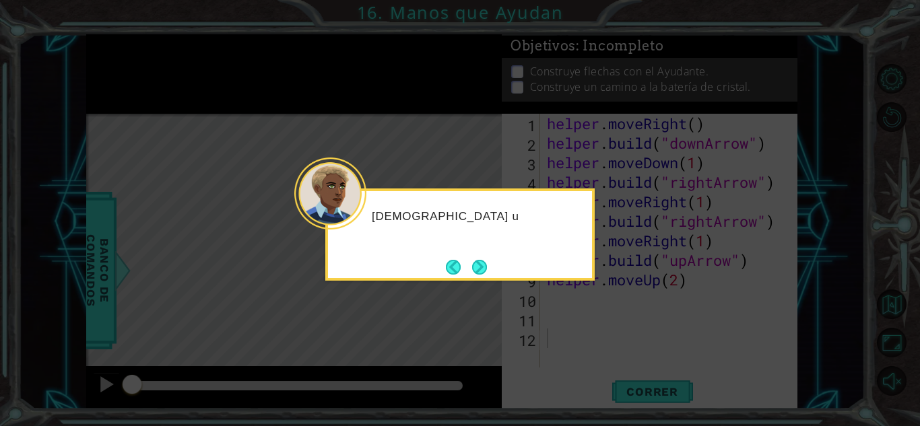
click at [491, 277] on div "[DEMOGRAPHIC_DATA] u" at bounding box center [459, 235] width 269 height 92
click at [483, 274] on button "Next" at bounding box center [479, 266] width 15 height 15
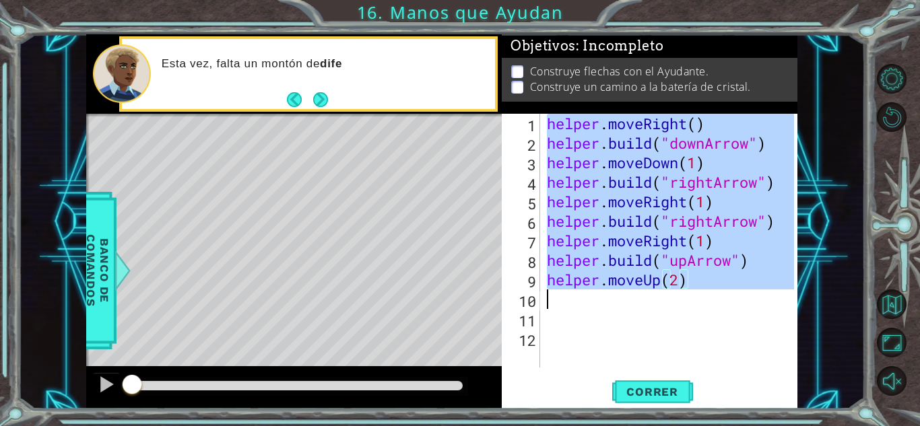
drag, startPoint x: 551, startPoint y: 123, endPoint x: 742, endPoint y: 299, distance: 260.1
click at [742, 299] on div "helper . moveRight ( ) helper . build ( "downArrow" ) helper . moveDown ( 1 ) h…" at bounding box center [672, 260] width 257 height 293
type textarea "helper.moveUp(2)"
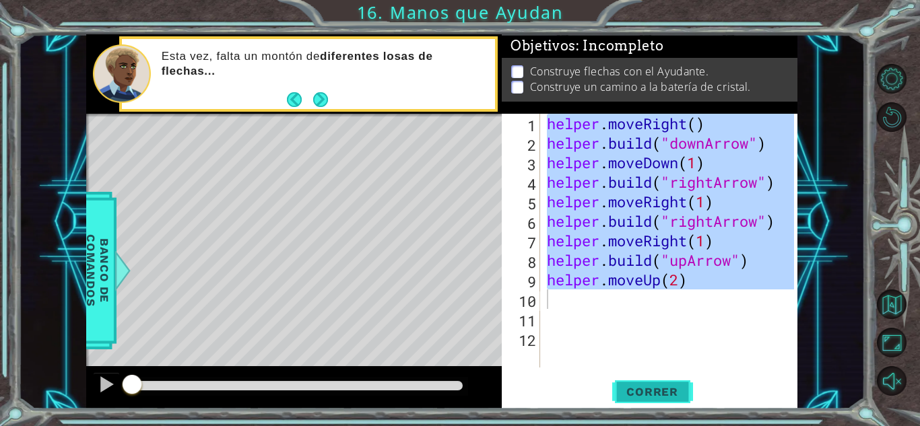
click at [635, 395] on span "Correr" at bounding box center [652, 391] width 79 height 13
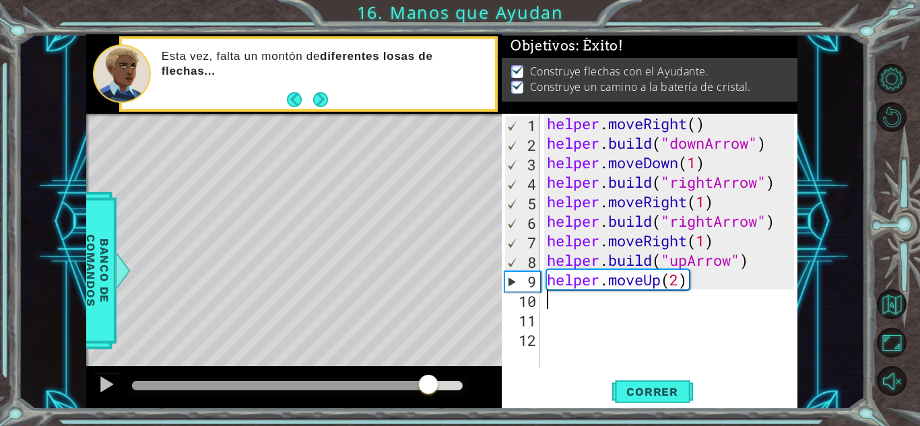
drag, startPoint x: 164, startPoint y: 383, endPoint x: 462, endPoint y: 389, distance: 297.6
click at [440, 389] on div at bounding box center [428, 386] width 24 height 24
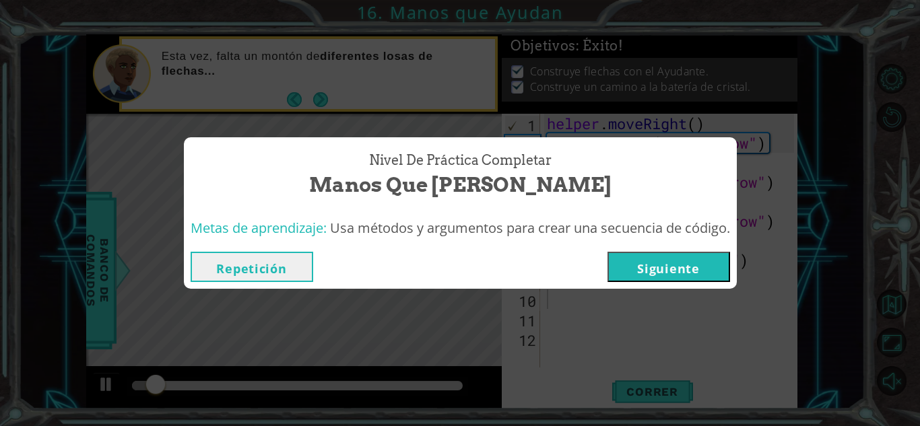
click at [644, 279] on button "Siguiente" at bounding box center [668, 267] width 123 height 30
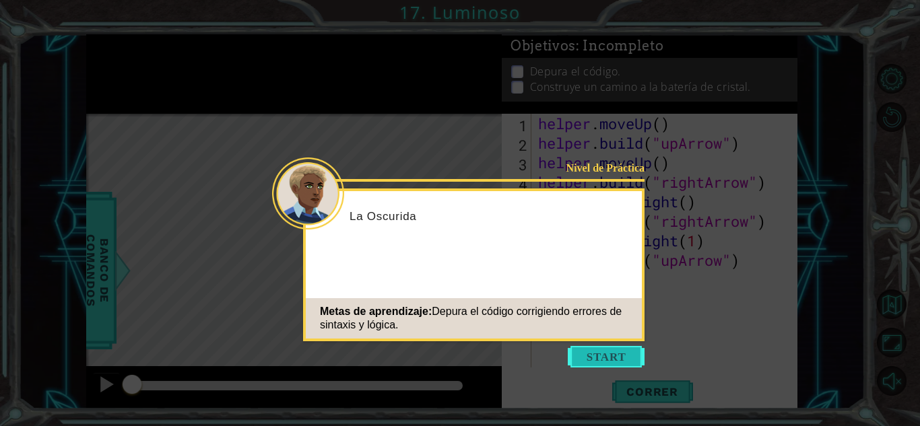
click at [578, 355] on button "Start" at bounding box center [606, 357] width 77 height 22
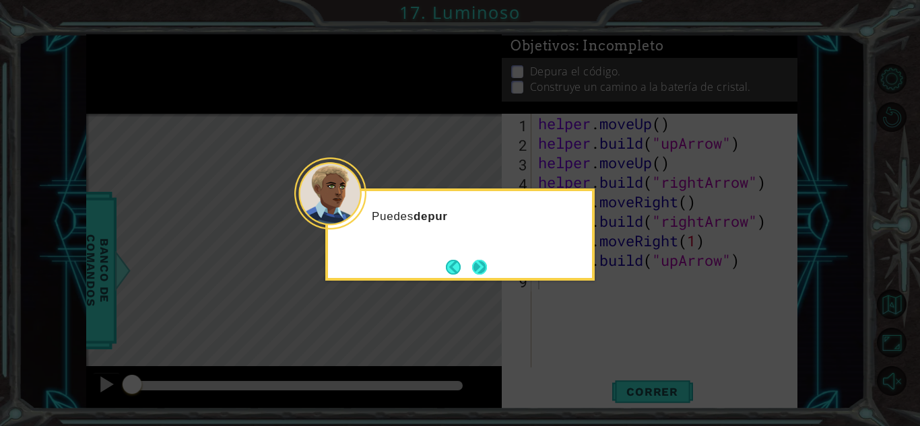
click at [479, 273] on button "Next" at bounding box center [479, 266] width 15 height 15
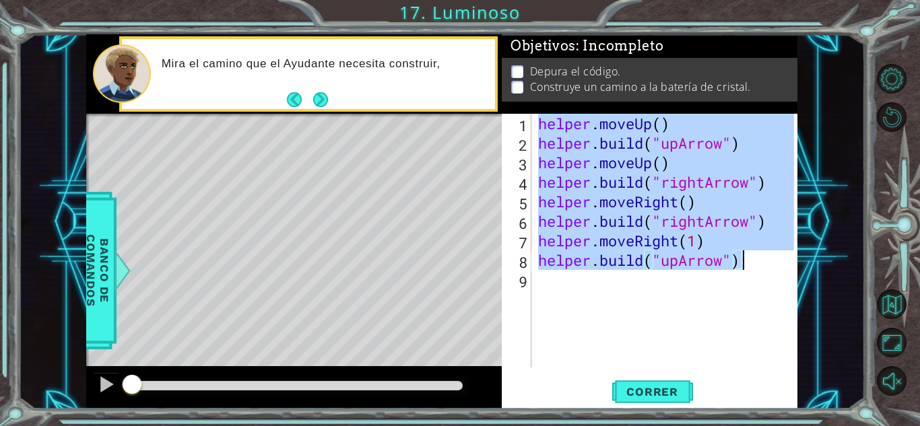
drag, startPoint x: 540, startPoint y: 124, endPoint x: 766, endPoint y: 260, distance: 263.9
click at [766, 260] on div "helper . moveUp ( ) helper . build ( "upArrow" ) helper . moveUp ( ) helper . b…" at bounding box center [667, 260] width 265 height 293
type textarea "helper.moveRight(1) [DOMAIN_NAME]("upArrow")"
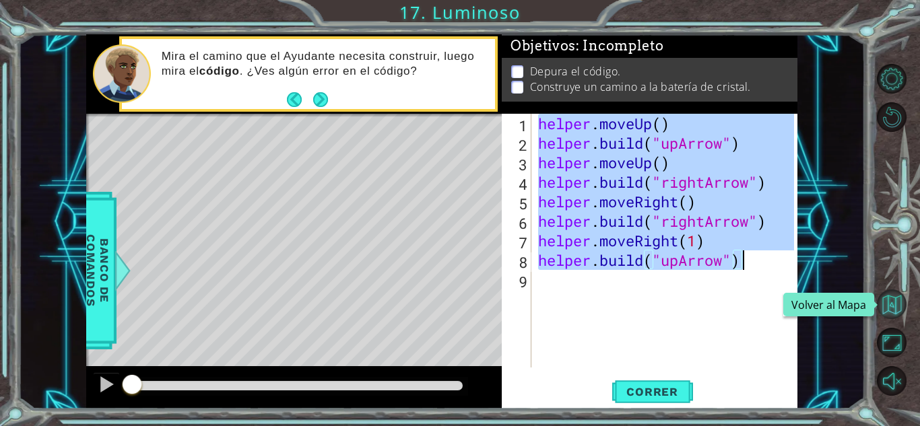
click at [885, 309] on button "Volver al Mapa" at bounding box center [892, 304] width 30 height 30
